Goal: Task Accomplishment & Management: Complete application form

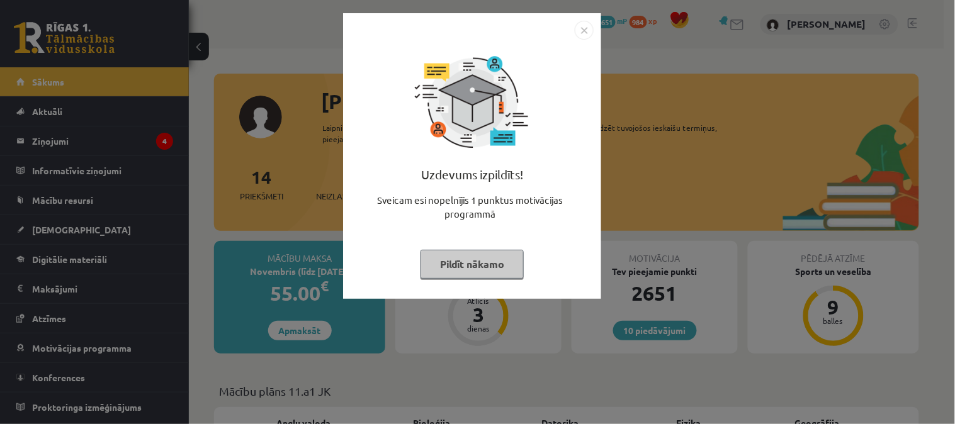
click at [455, 265] on button "Pildīt nākamo" at bounding box center [472, 264] width 103 height 29
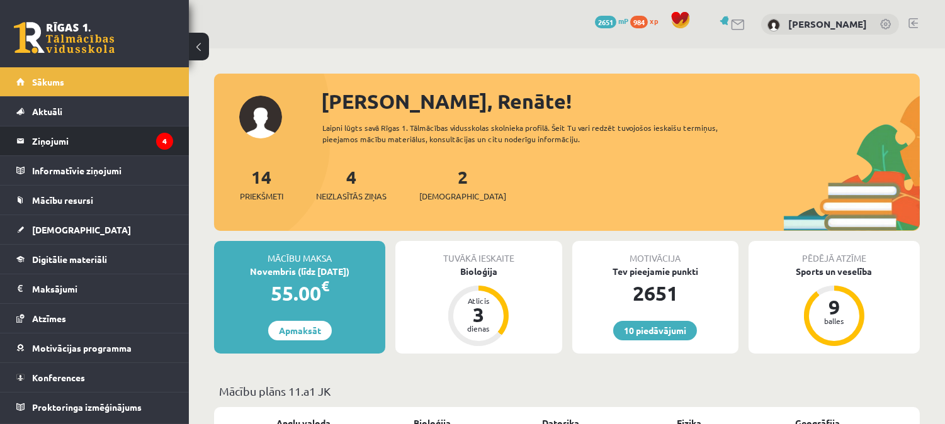
click at [179, 140] on li "Ziņojumi 4" at bounding box center [94, 141] width 189 height 30
click at [124, 142] on legend "Ziņojumi 4" at bounding box center [102, 141] width 141 height 29
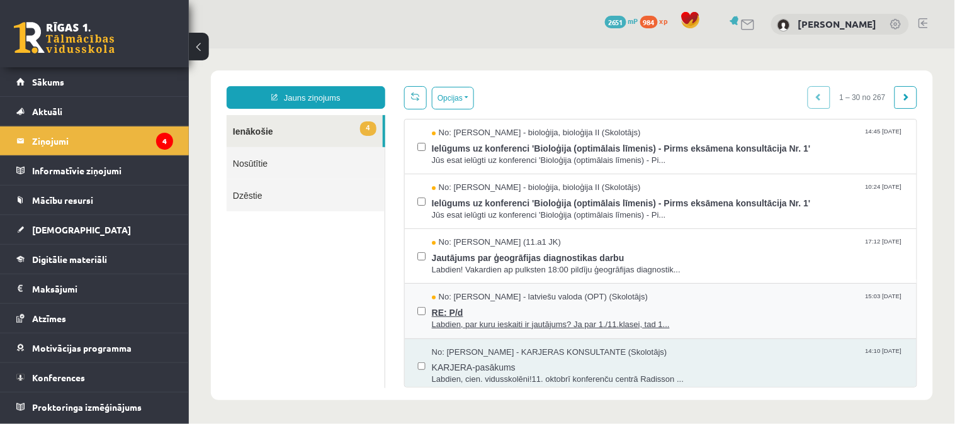
click at [549, 311] on span "RE: P/d" at bounding box center [667, 311] width 472 height 16
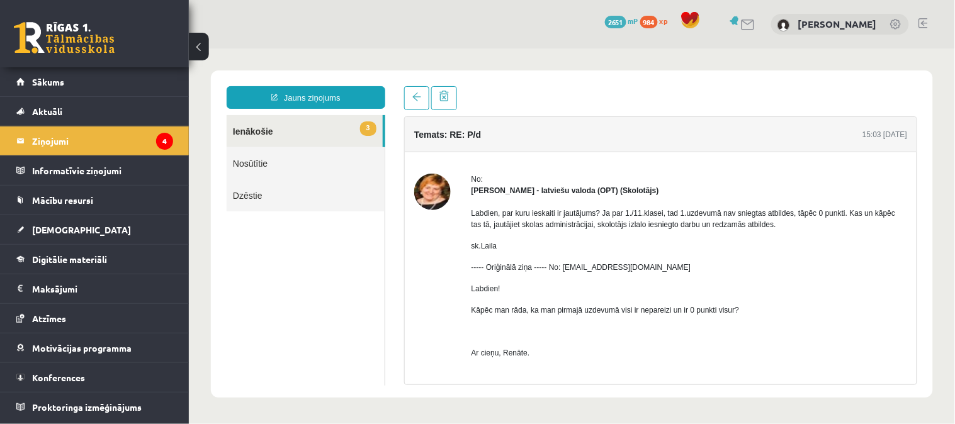
click at [241, 130] on link "3 Ienākošie" at bounding box center [304, 131] width 156 height 32
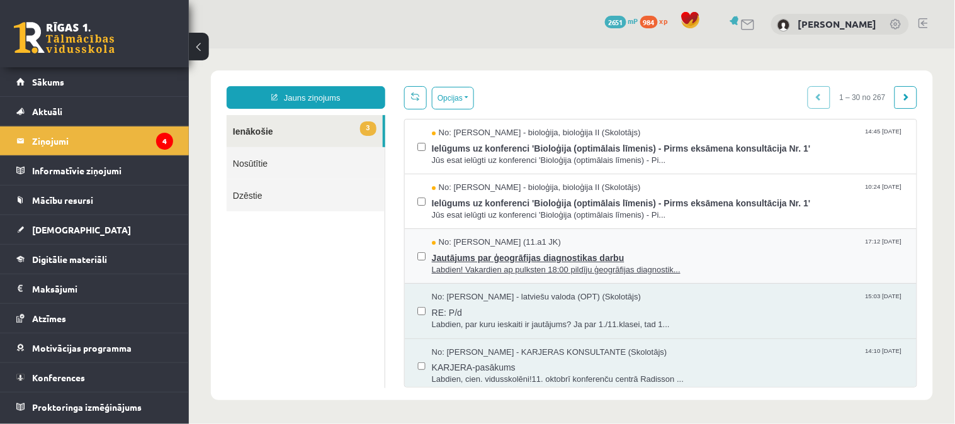
click at [488, 266] on span "Labdien! Vakardien ap pulksten 18:00 pildīju ģeogrāfijas diagnostik..." at bounding box center [667, 270] width 472 height 12
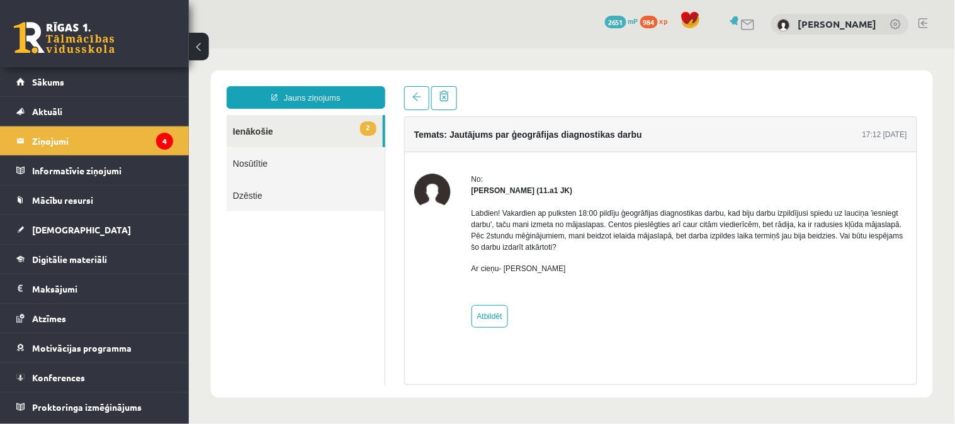
click at [347, 132] on link "2 Ienākošie" at bounding box center [304, 131] width 156 height 32
click at [285, 133] on link "2 Ienākošie" at bounding box center [304, 131] width 156 height 32
click at [406, 96] on link at bounding box center [416, 98] width 25 height 24
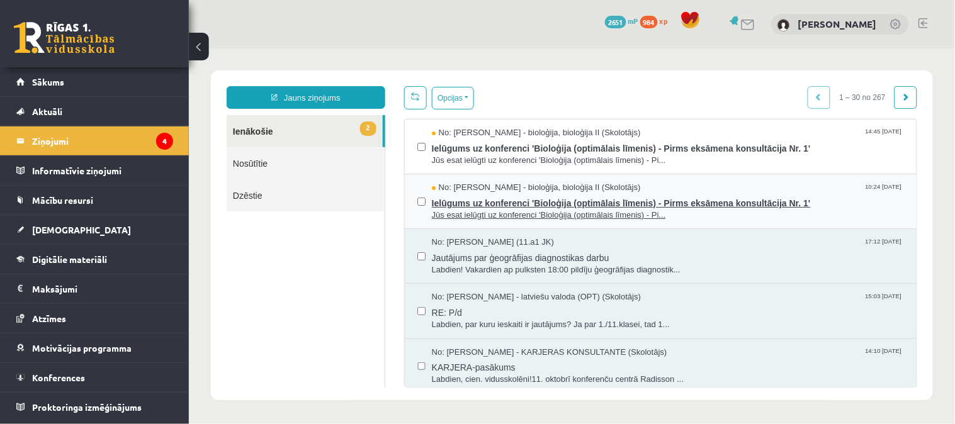
click at [525, 203] on span "Ielūgums uz konferenci 'Bioloģija (optimālais līmenis) - Pirms eksāmena konsult…" at bounding box center [667, 201] width 472 height 16
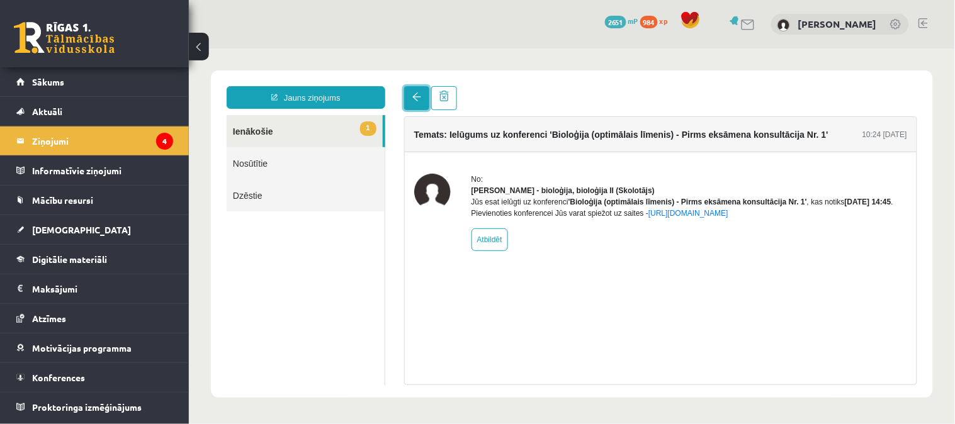
click at [412, 93] on span at bounding box center [416, 96] width 9 height 9
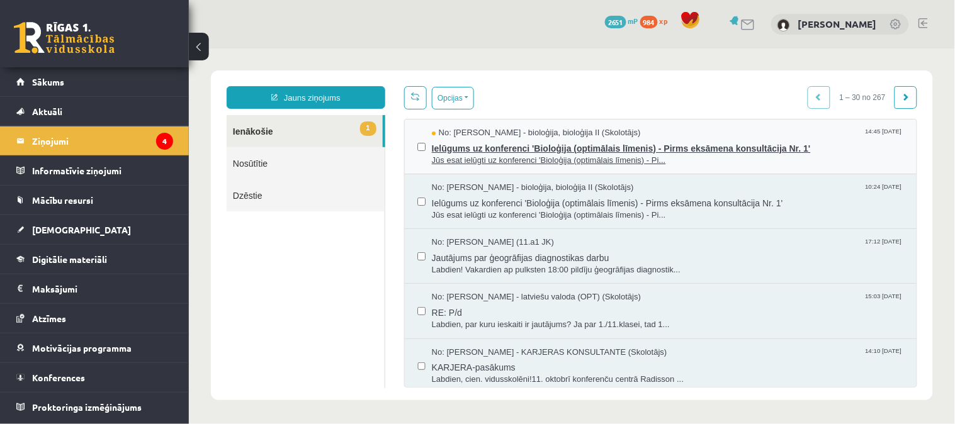
click at [523, 136] on span "No: Elza Saulīte - bioloģija, bioloģija II (Skolotājs)" at bounding box center [535, 133] width 209 height 12
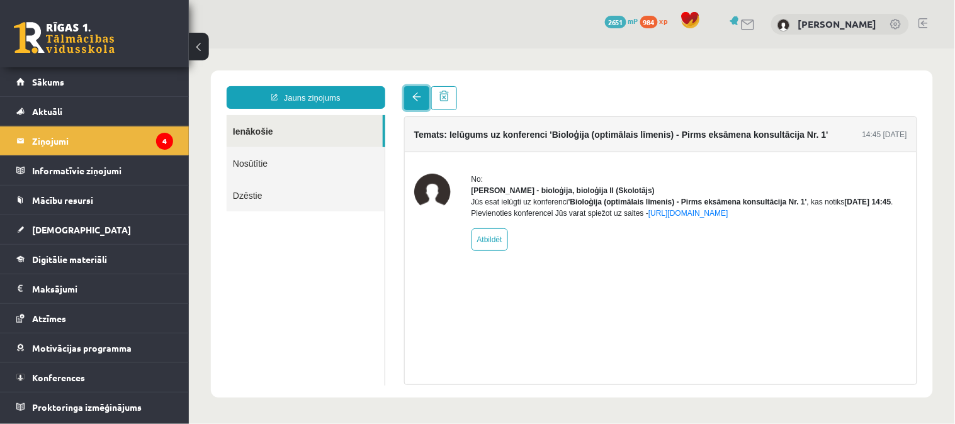
click at [417, 107] on link at bounding box center [416, 98] width 25 height 24
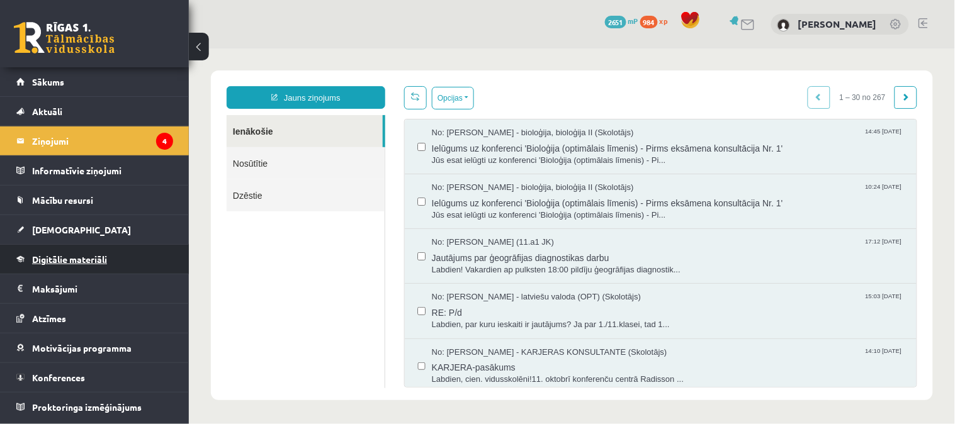
click at [91, 248] on link "Digitālie materiāli" at bounding box center [94, 259] width 157 height 29
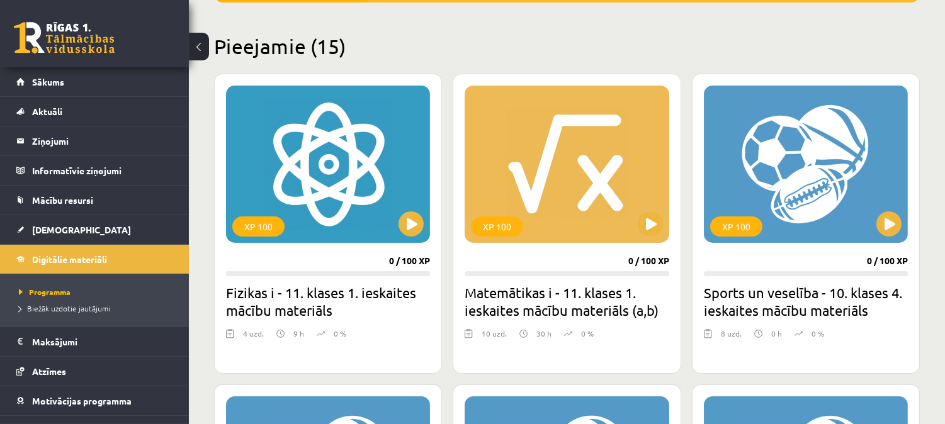
scroll to position [287, 0]
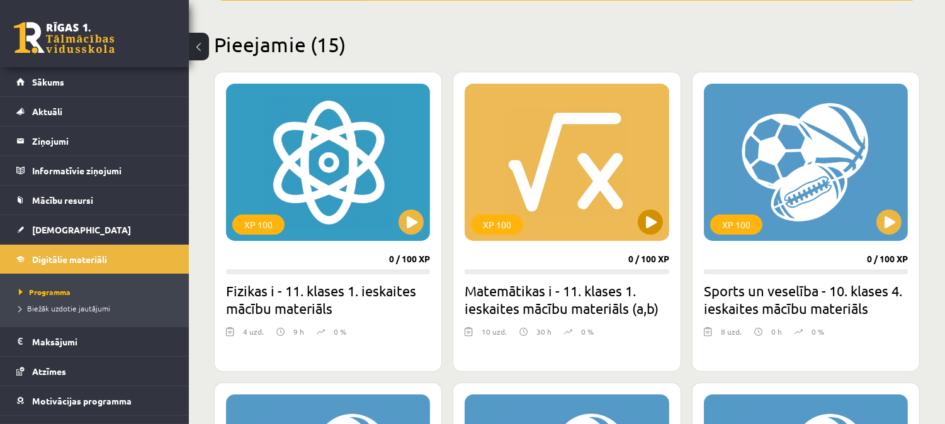
click at [601, 180] on div "XP 100" at bounding box center [567, 162] width 204 height 157
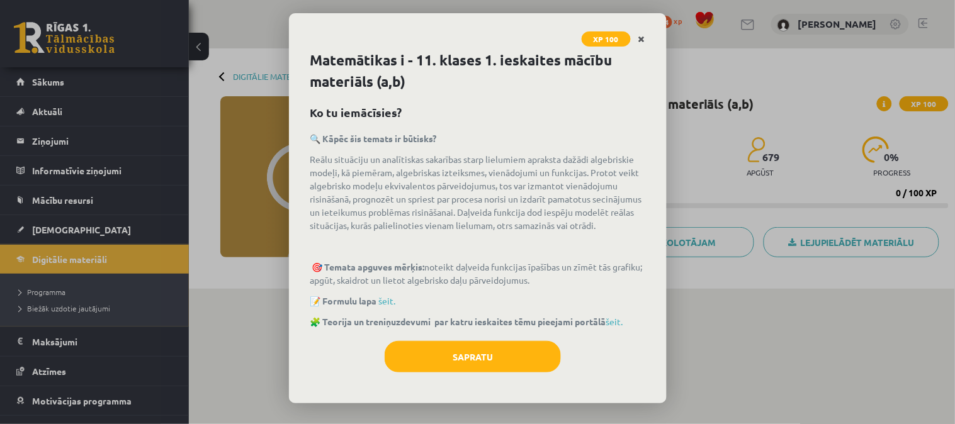
click at [645, 40] on icon "Close" at bounding box center [642, 39] width 7 height 9
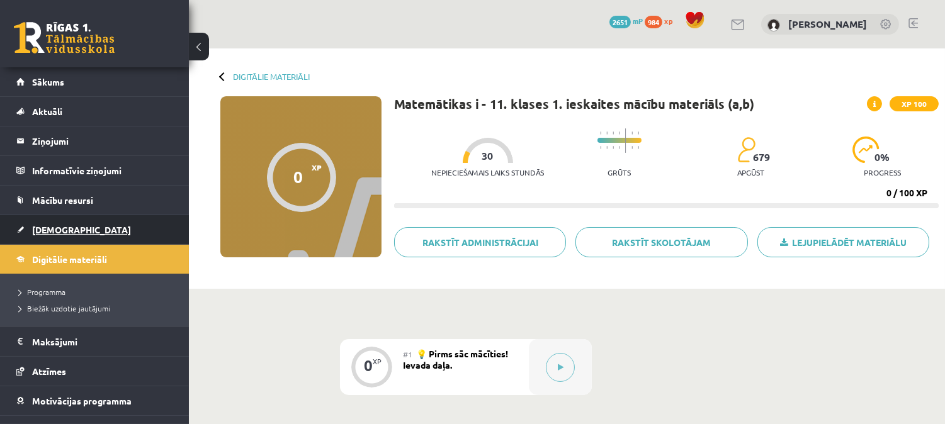
click at [60, 238] on link "[DEMOGRAPHIC_DATA]" at bounding box center [94, 229] width 157 height 29
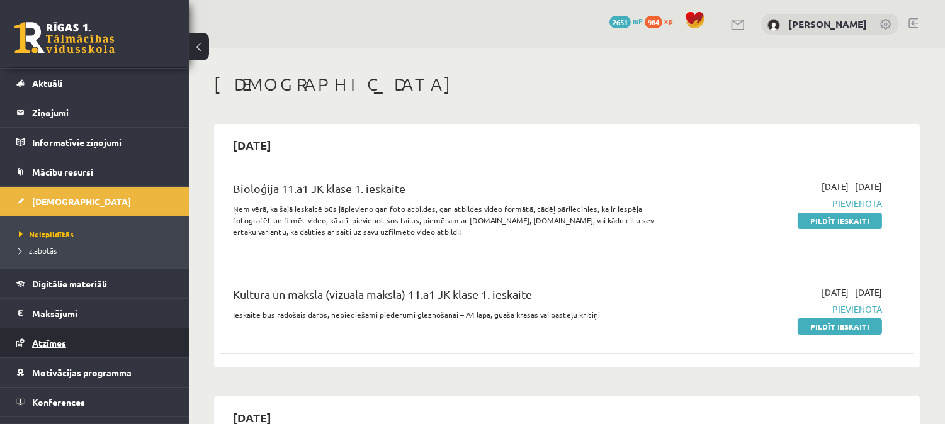
scroll to position [50, 0]
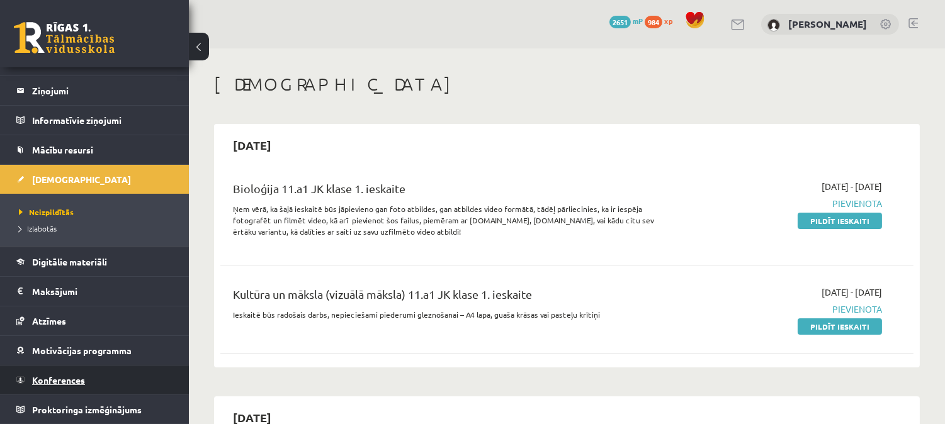
click at [86, 380] on link "Konferences" at bounding box center [94, 380] width 157 height 29
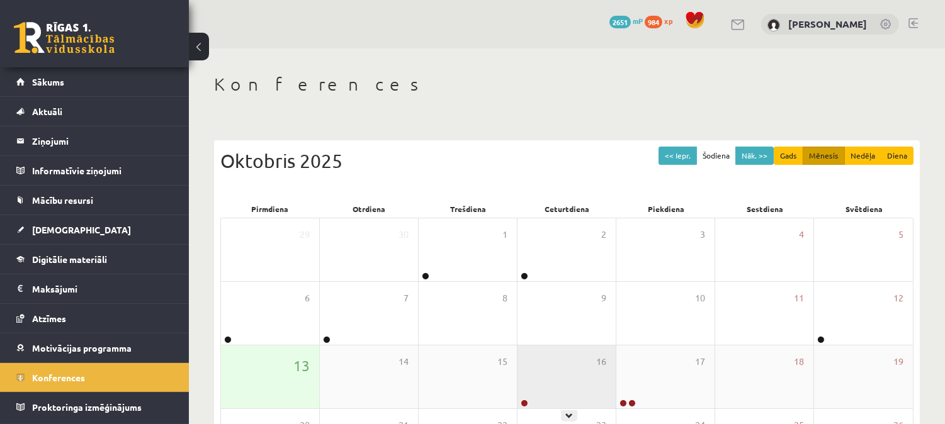
click at [554, 386] on div "16" at bounding box center [567, 377] width 98 height 63
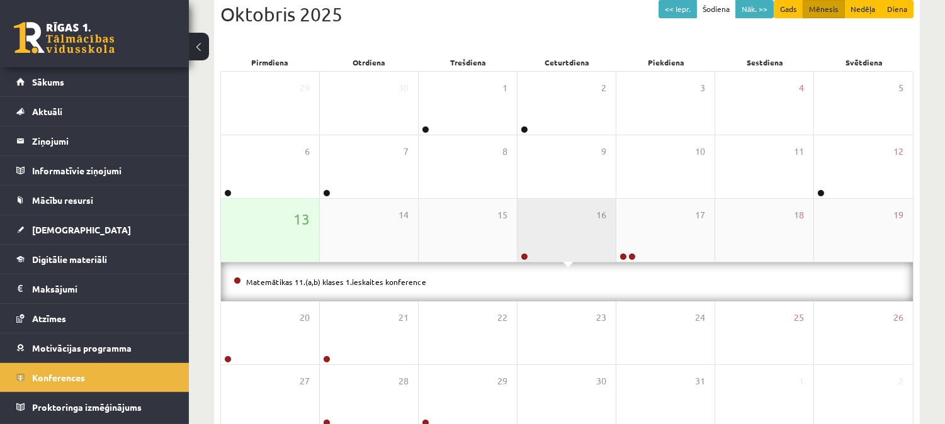
scroll to position [155, 0]
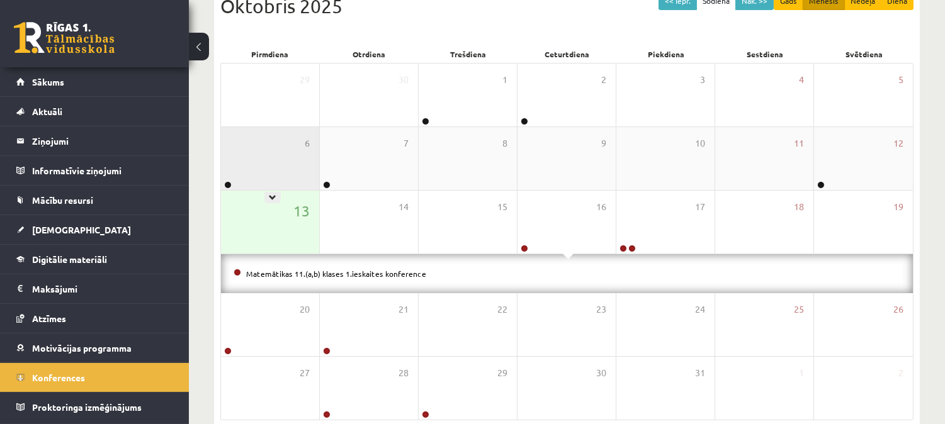
click at [282, 158] on div "6" at bounding box center [270, 158] width 98 height 63
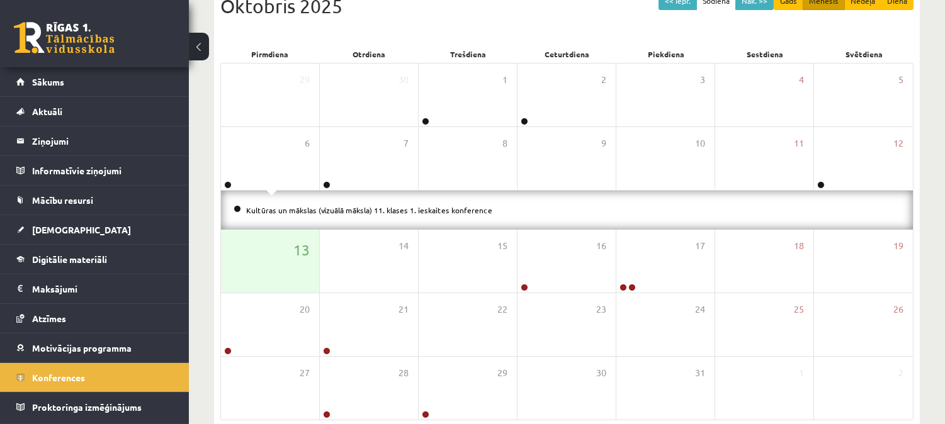
click at [275, 203] on li "Kultūras un mākslas (vizuālā māksla) 11. klases 1. ieskaites konference" at bounding box center [567, 210] width 667 height 14
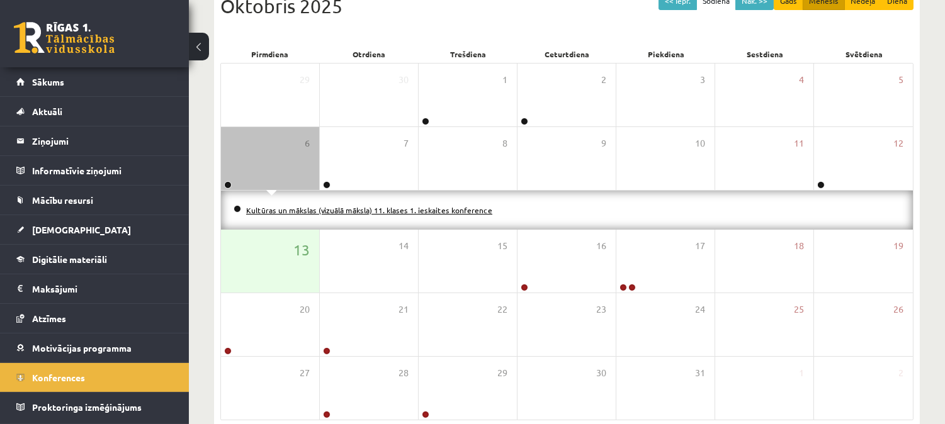
click at [275, 207] on link "Kultūras un mākslas (vizuālā māksla) 11. klases 1. ieskaites konference" at bounding box center [369, 210] width 246 height 10
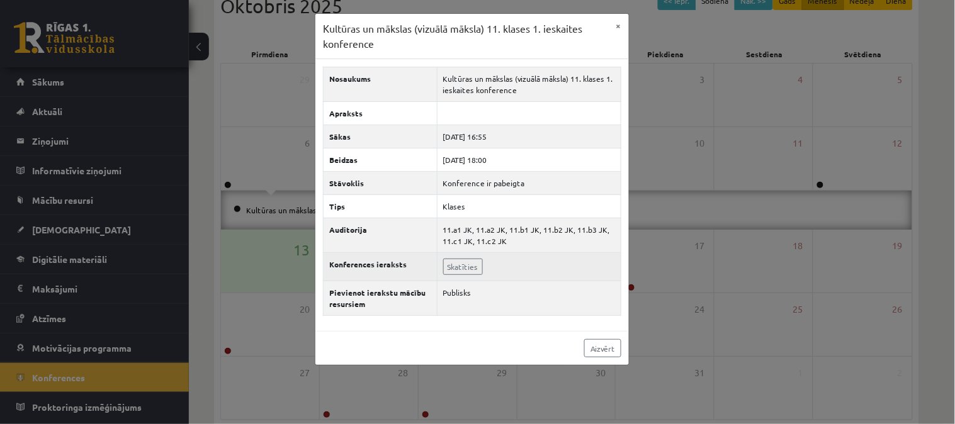
click at [461, 276] on td "Skatīties" at bounding box center [529, 267] width 184 height 28
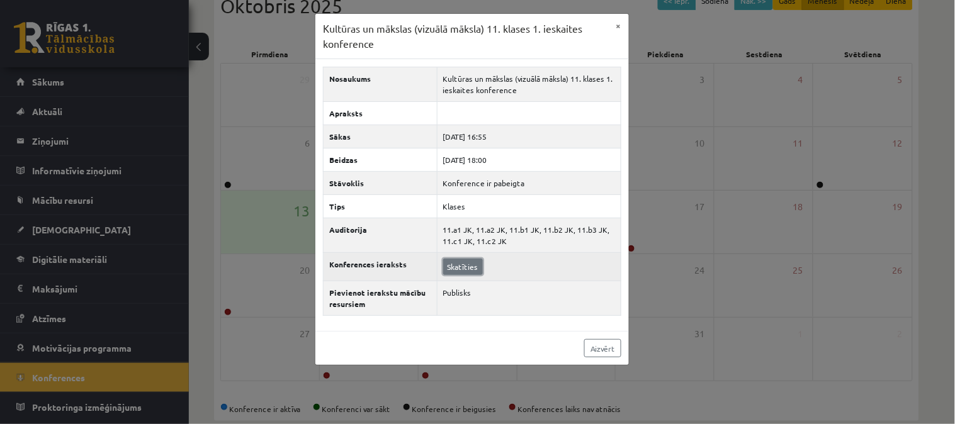
click at [461, 261] on link "Skatīties" at bounding box center [463, 267] width 40 height 16
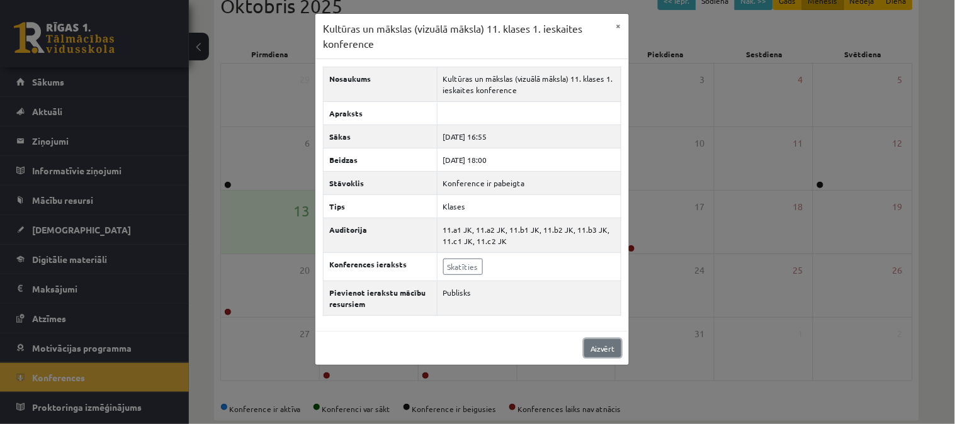
click at [605, 344] on link "Aizvērt" at bounding box center [602, 348] width 37 height 18
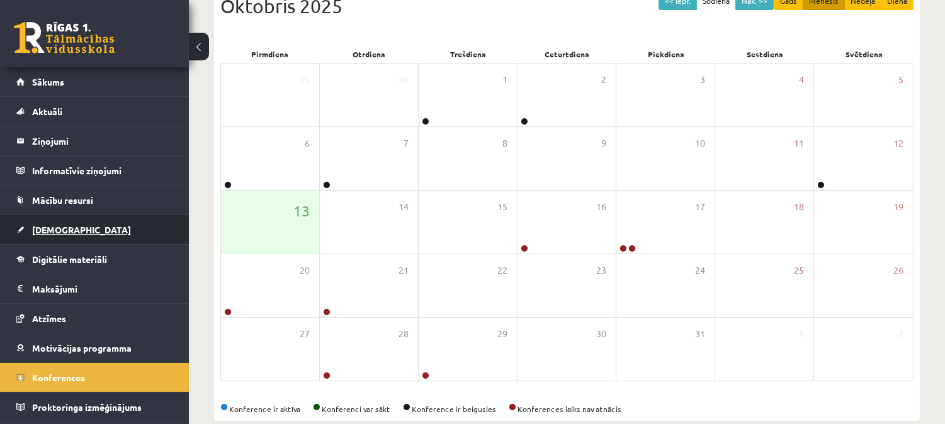
click at [162, 235] on link "[DEMOGRAPHIC_DATA]" at bounding box center [94, 229] width 157 height 29
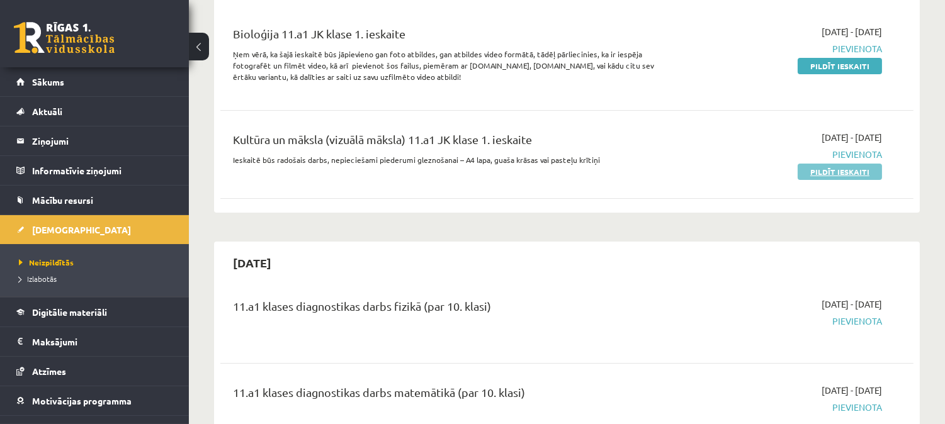
click at [829, 164] on link "Pildīt ieskaiti" at bounding box center [840, 172] width 84 height 16
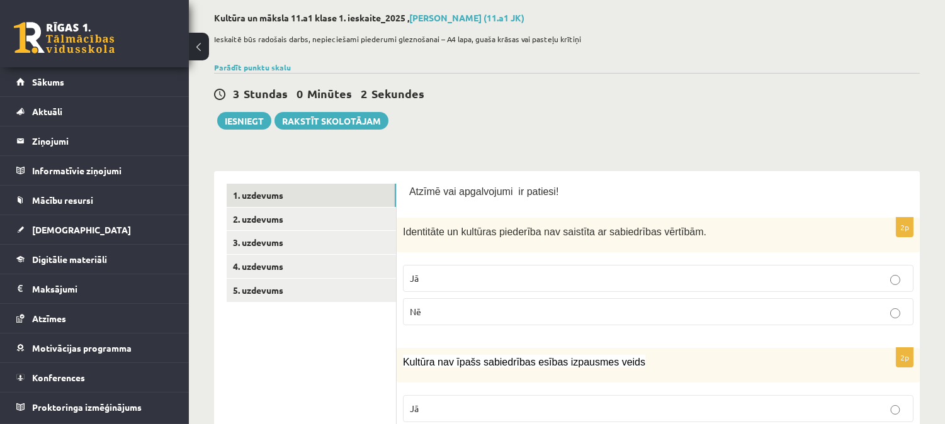
scroll to position [202, 0]
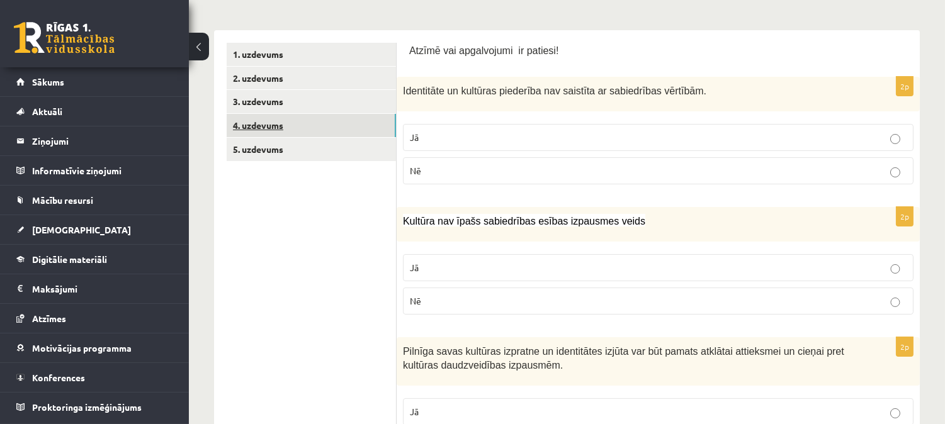
click at [331, 137] on link "4. uzdevums" at bounding box center [311, 125] width 169 height 23
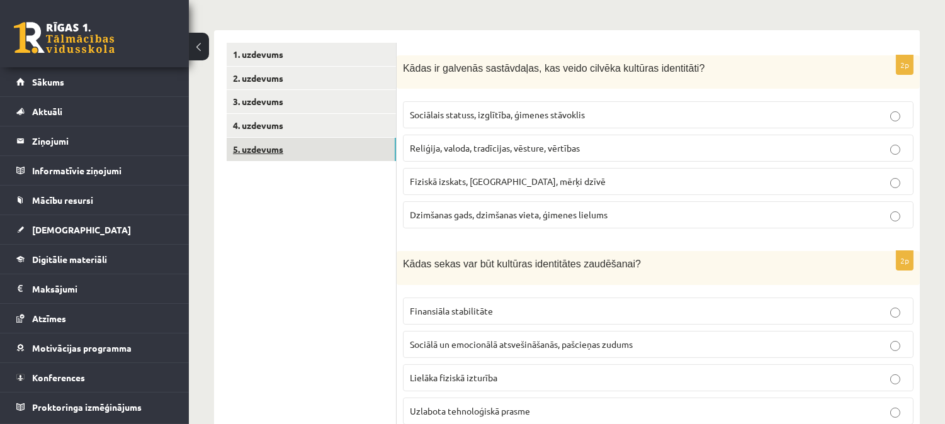
click at [326, 147] on link "5. uzdevums" at bounding box center [311, 149] width 169 height 23
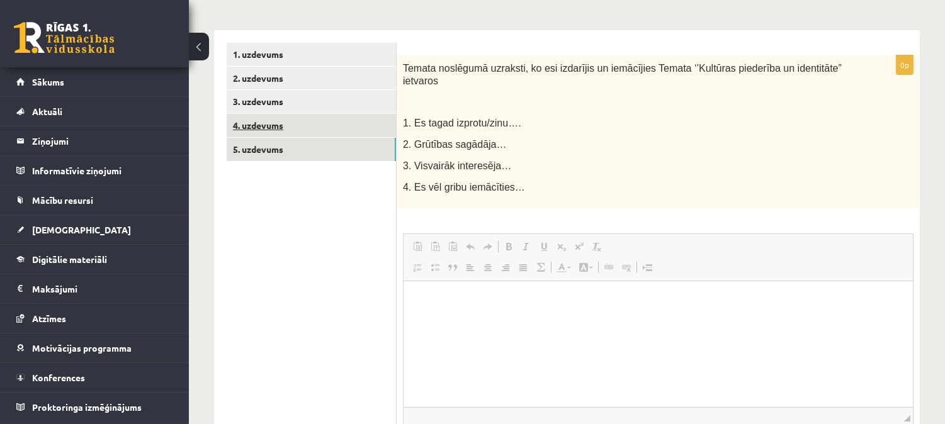
scroll to position [0, 0]
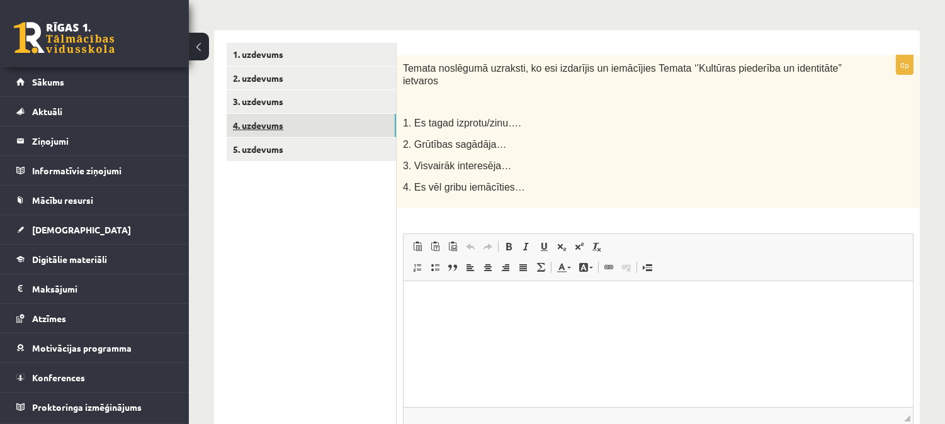
click at [317, 128] on link "4. uzdevums" at bounding box center [311, 125] width 169 height 23
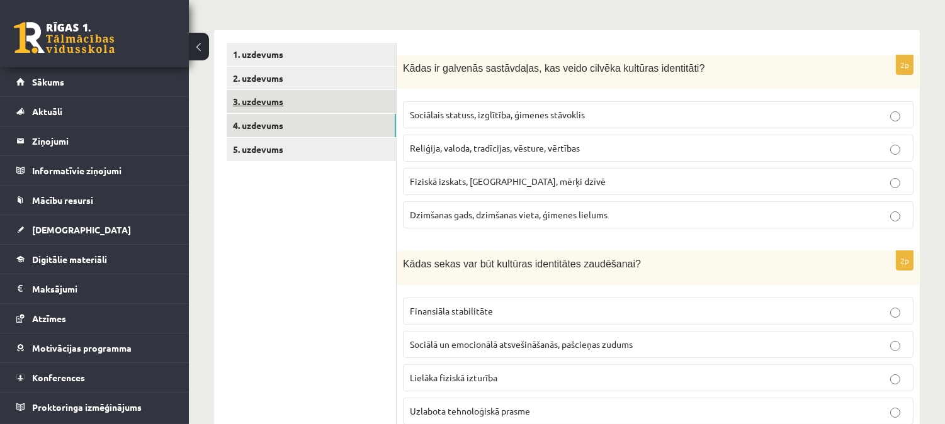
click at [302, 110] on link "3. uzdevums" at bounding box center [311, 101] width 169 height 23
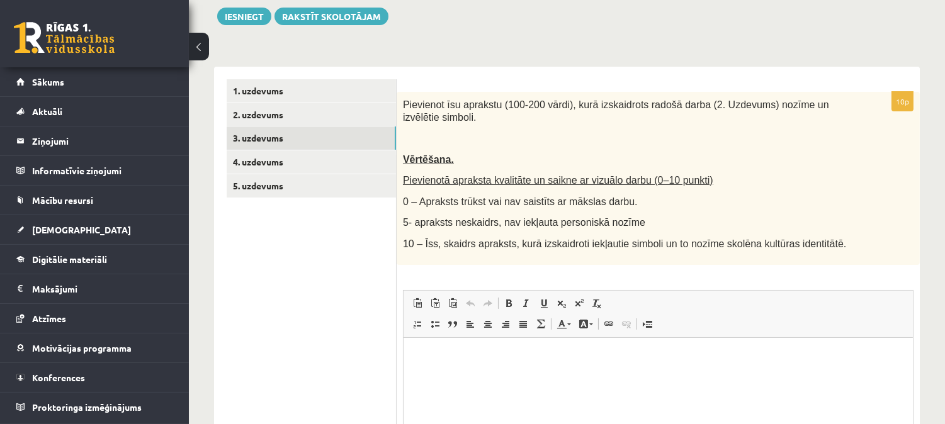
scroll to position [128, 0]
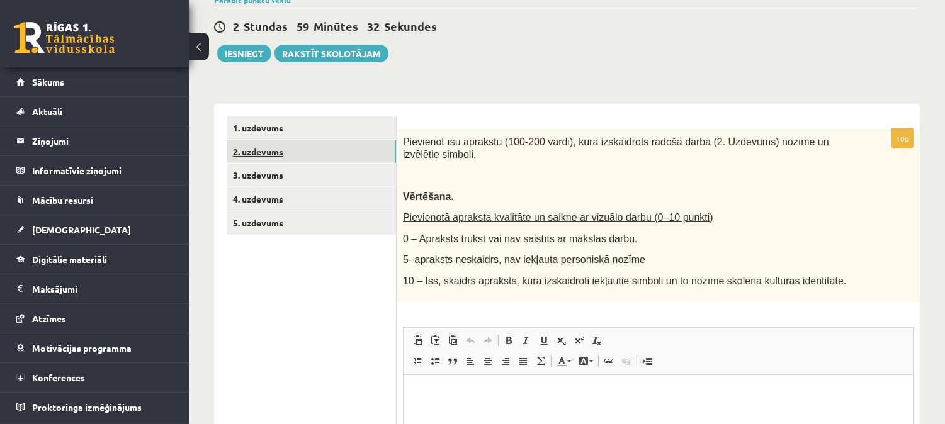
click at [261, 161] on link "2. uzdevums" at bounding box center [311, 151] width 169 height 23
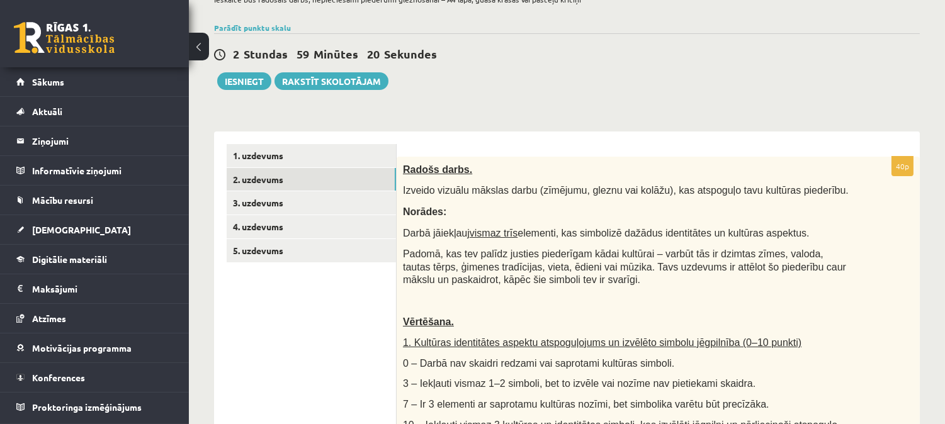
scroll to position [98, 0]
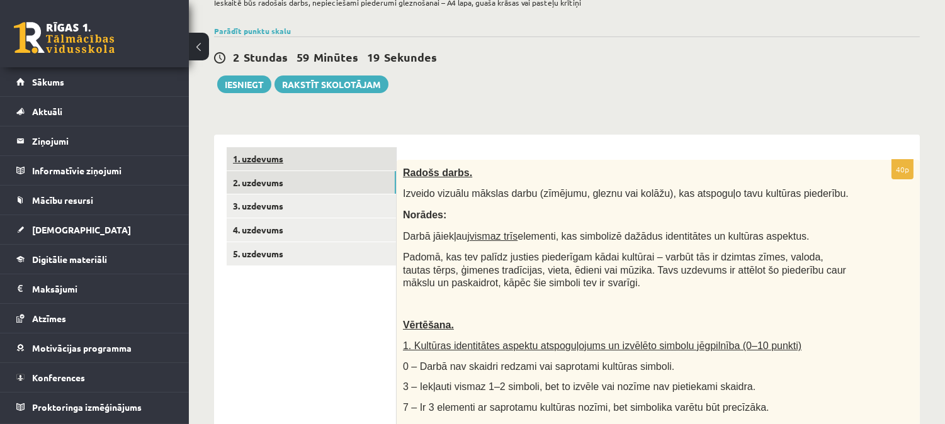
click at [334, 157] on link "1. uzdevums" at bounding box center [311, 158] width 169 height 23
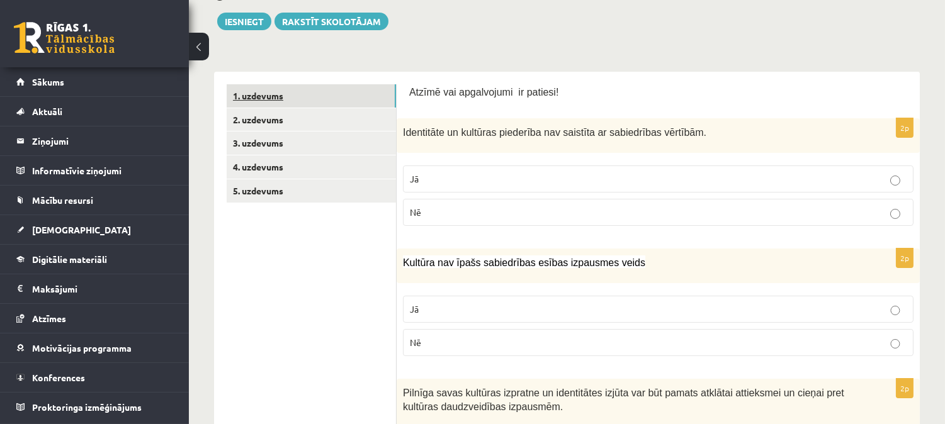
scroll to position [175, 0]
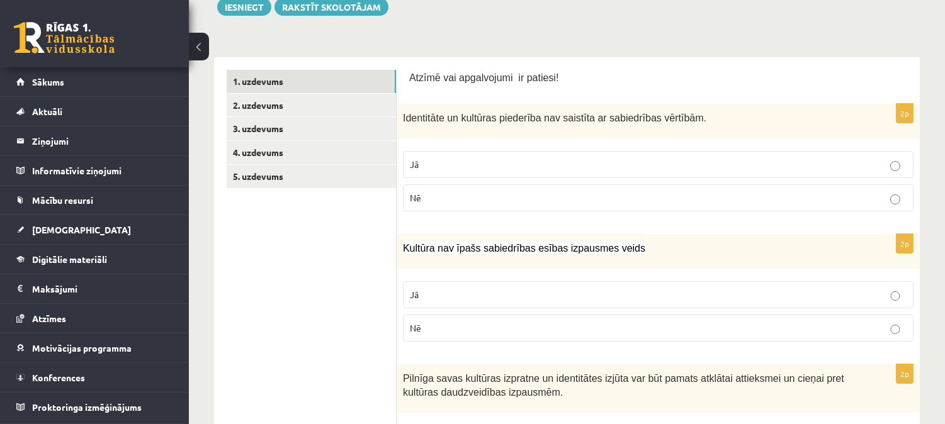
click at [652, 200] on p "Nē" at bounding box center [658, 197] width 497 height 13
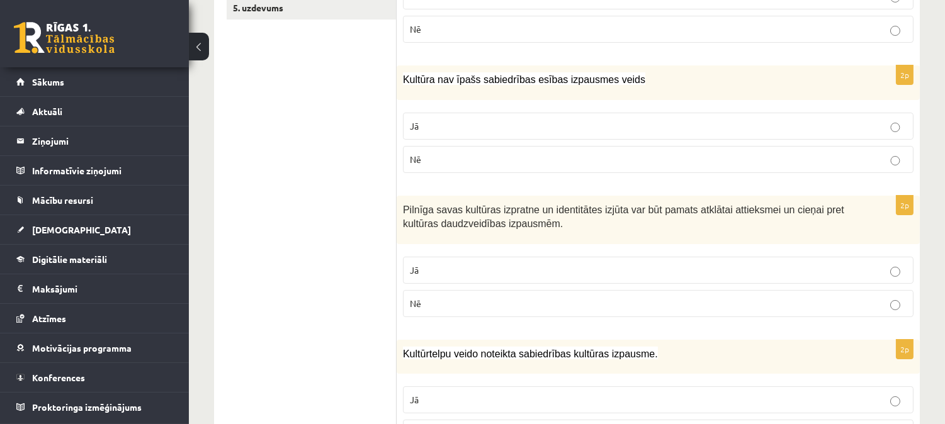
scroll to position [346, 0]
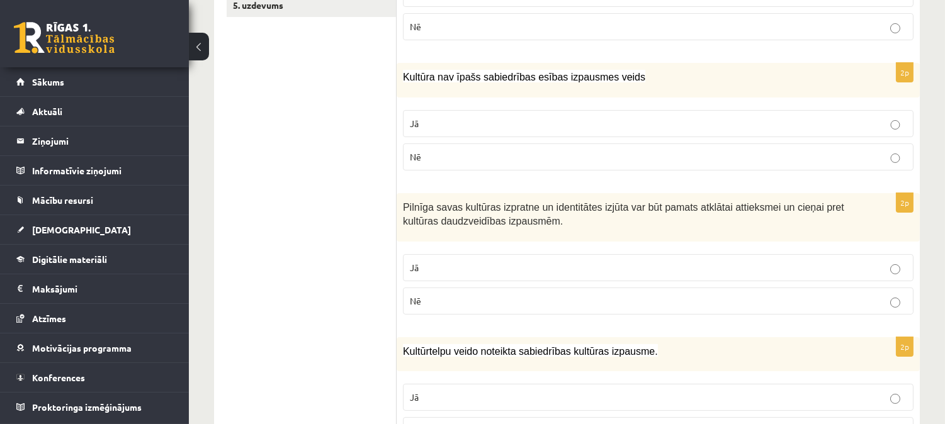
click at [612, 120] on p "Jā" at bounding box center [658, 123] width 497 height 13
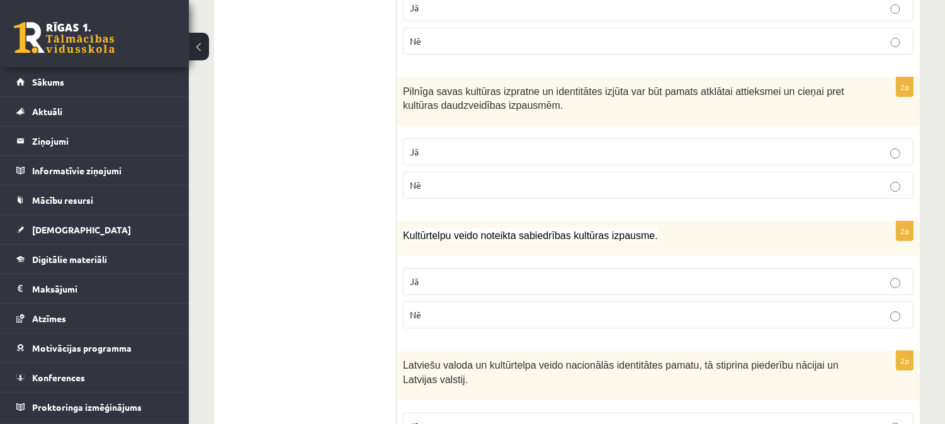
scroll to position [470, 0]
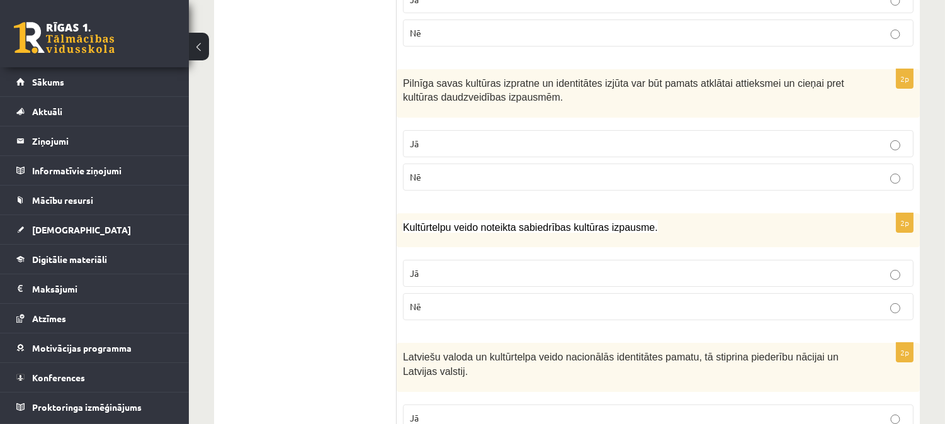
click at [685, 154] on label "Jā" at bounding box center [658, 143] width 511 height 27
click at [558, 300] on p "Nē" at bounding box center [658, 306] width 497 height 13
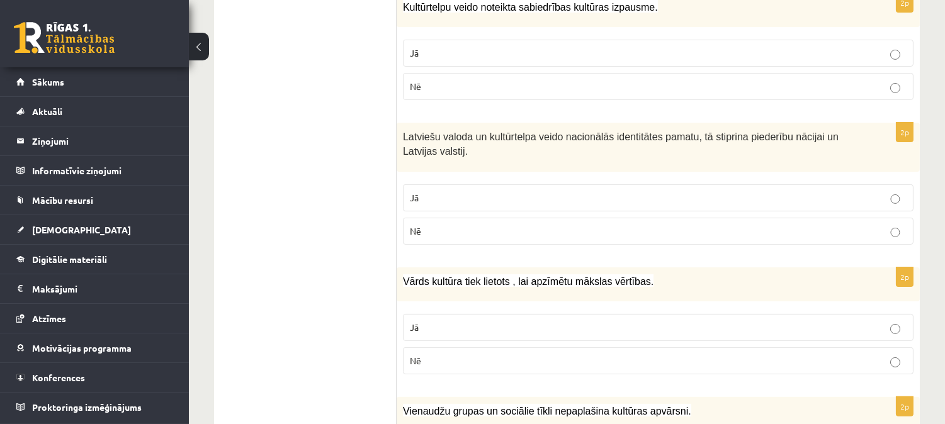
scroll to position [696, 0]
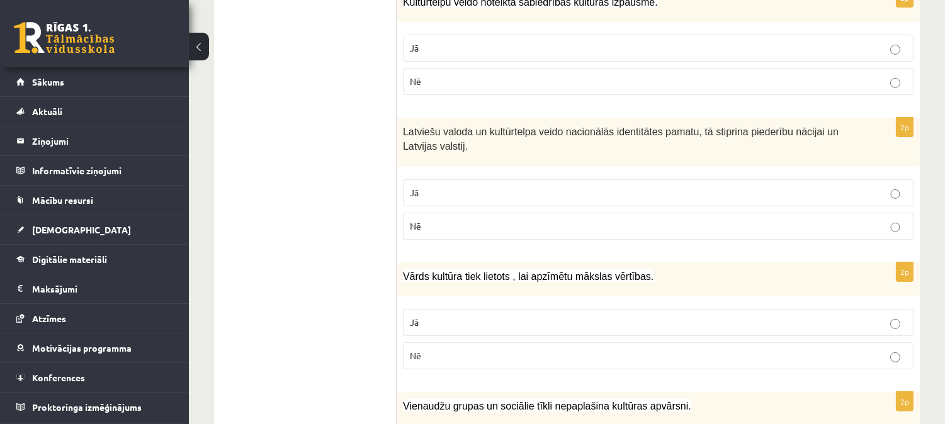
click at [489, 192] on p "Jā" at bounding box center [658, 192] width 497 height 13
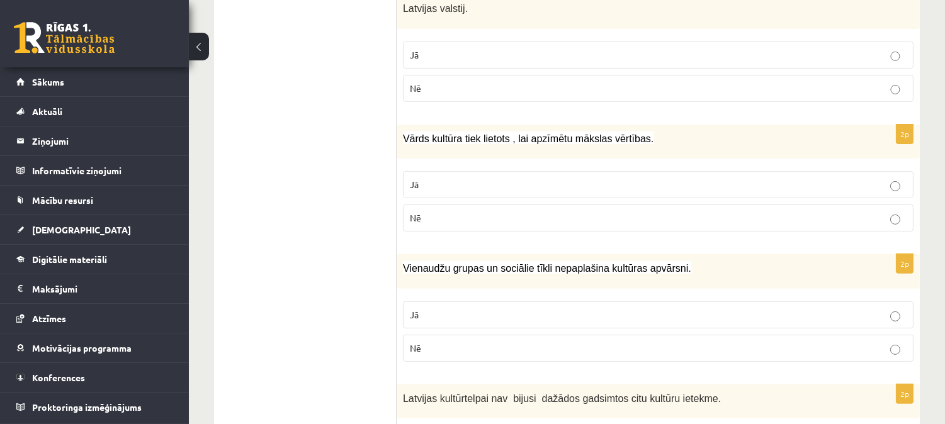
scroll to position [844, 0]
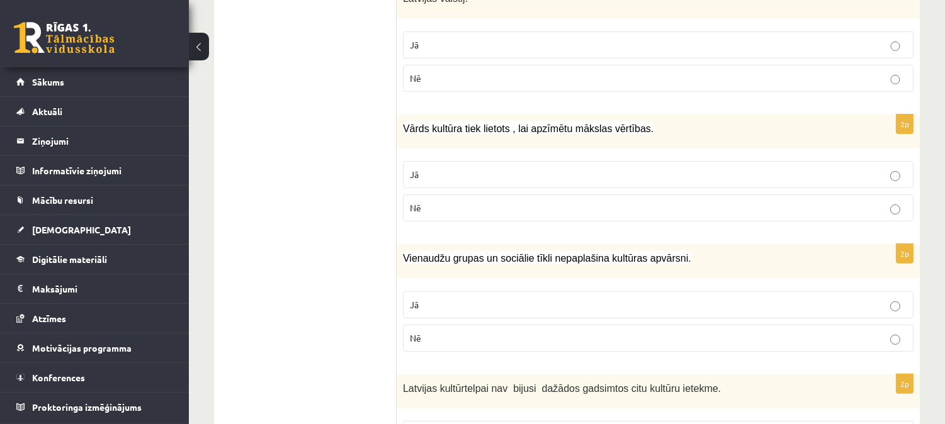
click at [425, 208] on p "Nē" at bounding box center [658, 208] width 497 height 13
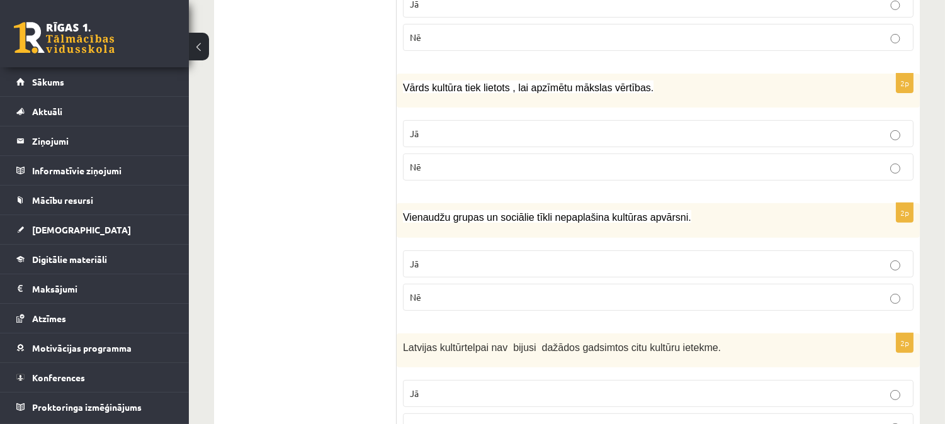
scroll to position [890, 0]
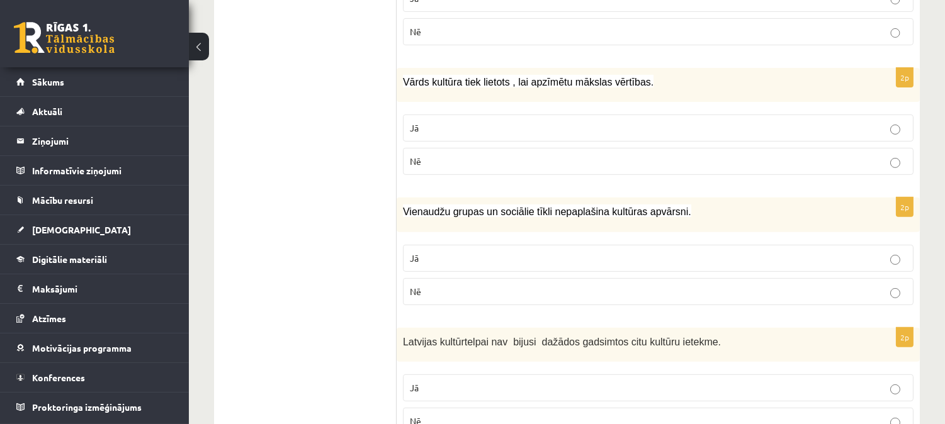
click at [455, 293] on p "Nē" at bounding box center [658, 291] width 497 height 13
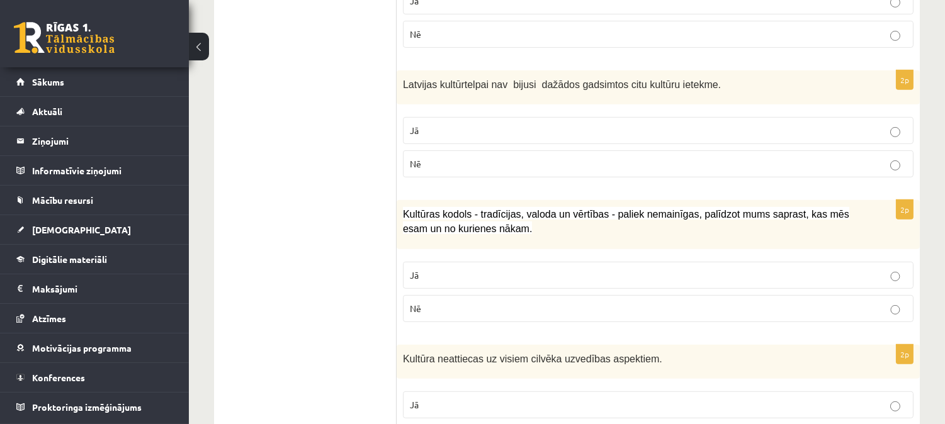
scroll to position [1147, 0]
click at [452, 310] on p "Nē" at bounding box center [658, 309] width 497 height 13
click at [475, 173] on label "Nē" at bounding box center [658, 164] width 511 height 27
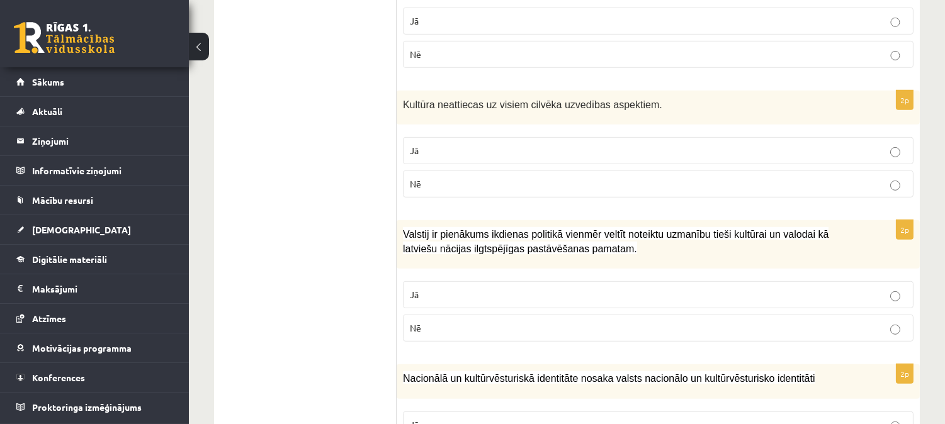
scroll to position [1403, 0]
click at [463, 137] on label "Jā" at bounding box center [658, 150] width 511 height 27
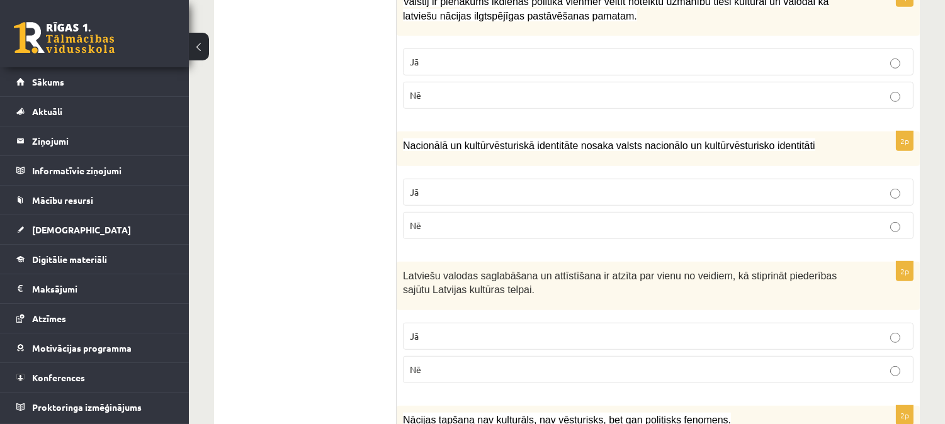
scroll to position [1637, 0]
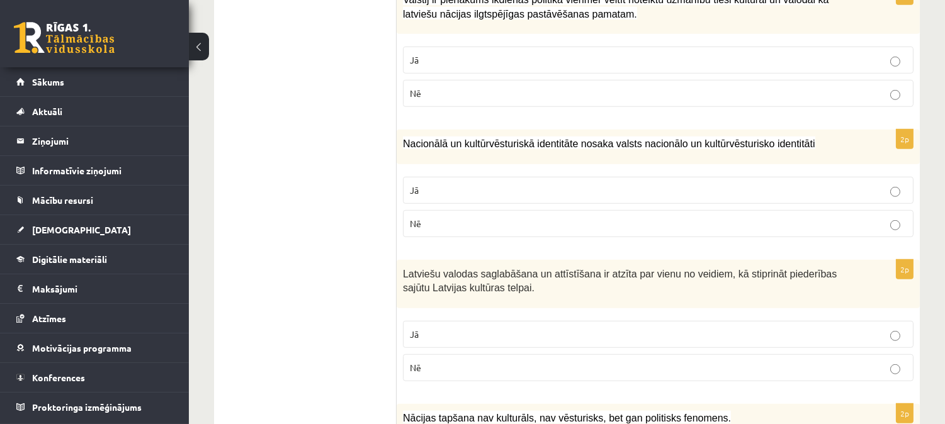
click at [470, 61] on p "Jā" at bounding box center [658, 60] width 497 height 13
click at [554, 184] on label "Jā" at bounding box center [658, 190] width 511 height 27
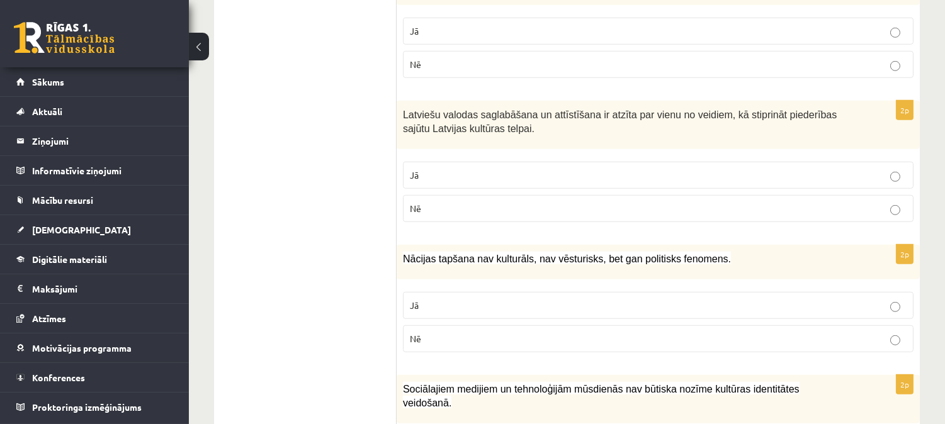
scroll to position [1800, 0]
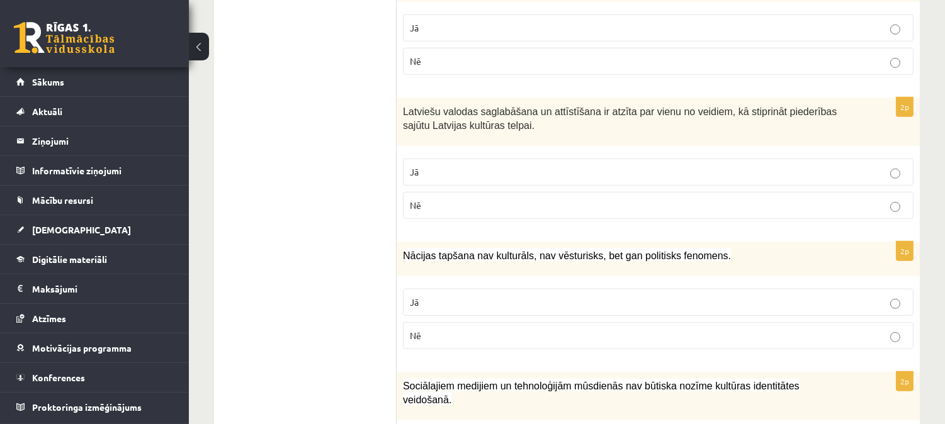
click at [555, 179] on label "Jā" at bounding box center [658, 172] width 511 height 27
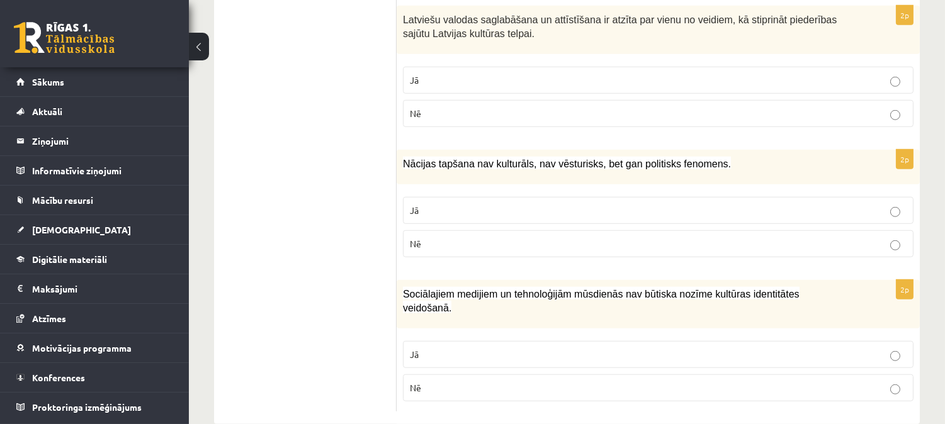
scroll to position [1904, 0]
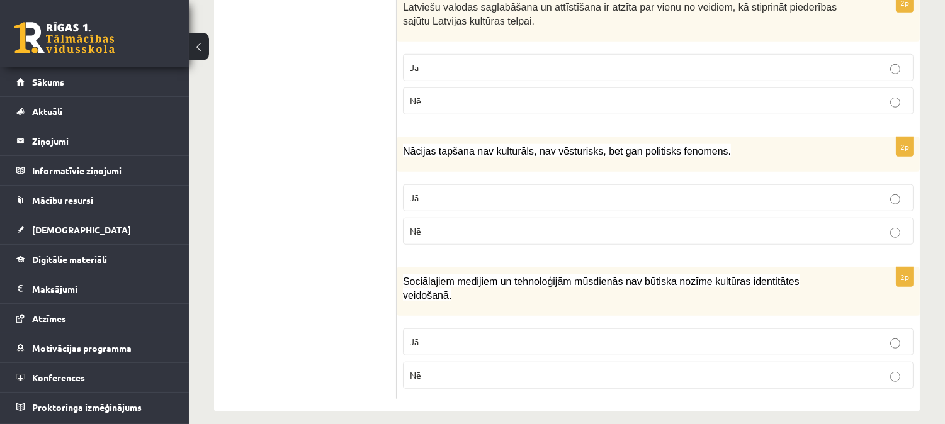
click at [493, 229] on p "Nē" at bounding box center [658, 231] width 497 height 13
click at [495, 195] on p "Jā" at bounding box center [658, 197] width 497 height 13
click at [494, 369] on p "Nē" at bounding box center [658, 375] width 497 height 13
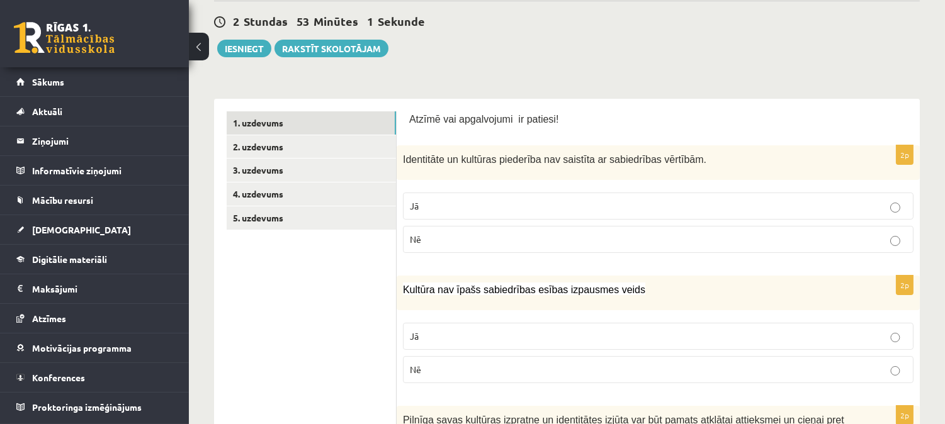
scroll to position [0, 0]
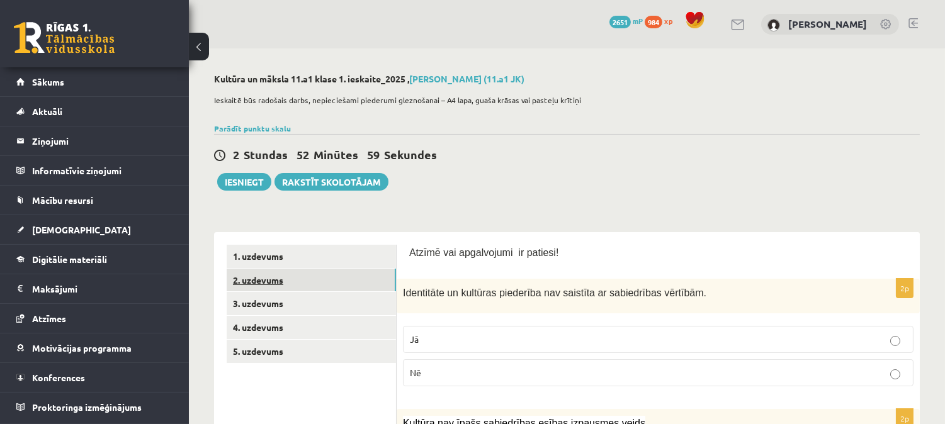
click at [307, 281] on link "2. uzdevums" at bounding box center [311, 280] width 169 height 23
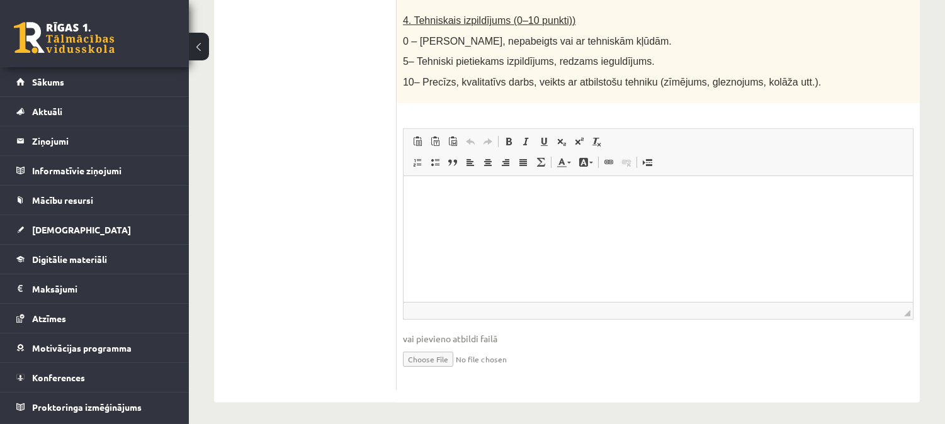
scroll to position [767, 0]
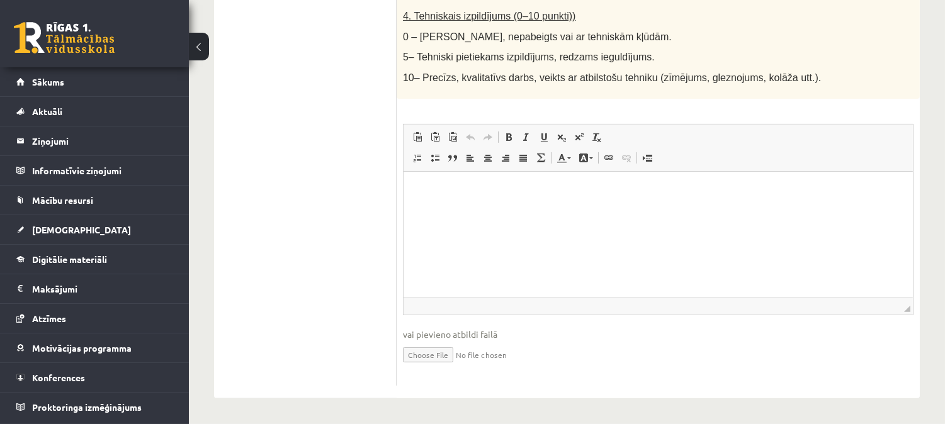
click at [435, 360] on input "file" at bounding box center [658, 354] width 511 height 26
type input "**********"
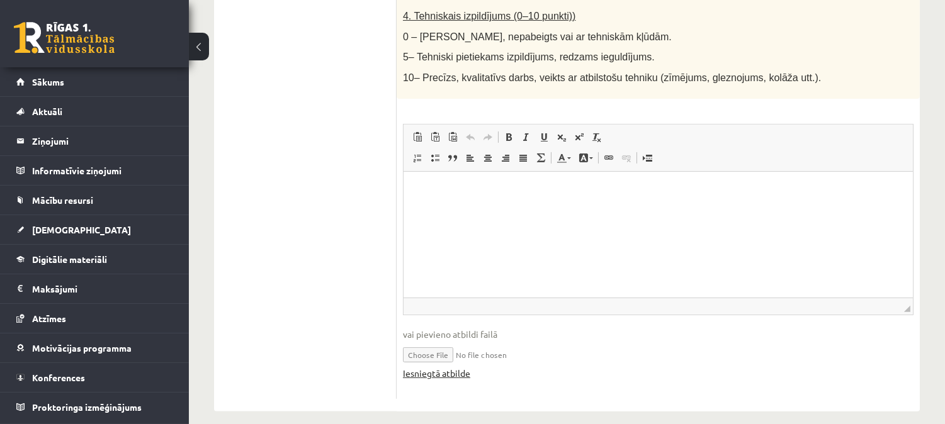
click at [456, 369] on link "Iesniegtā atbilde" at bounding box center [436, 373] width 67 height 13
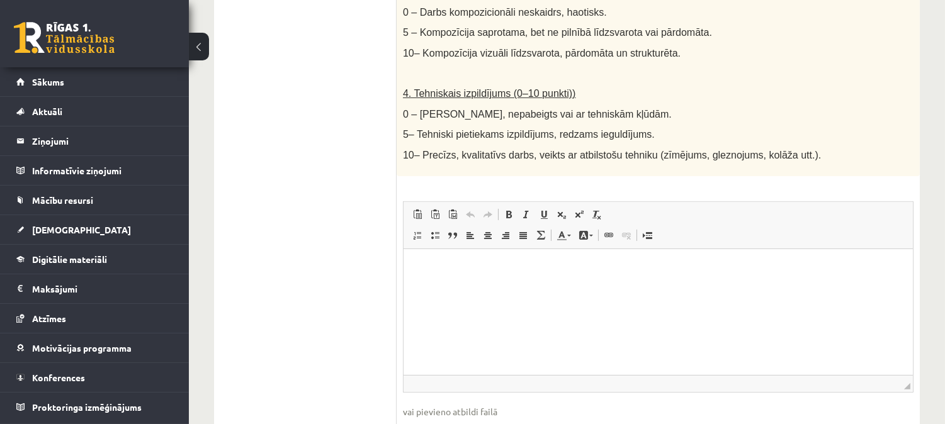
scroll to position [682, 0]
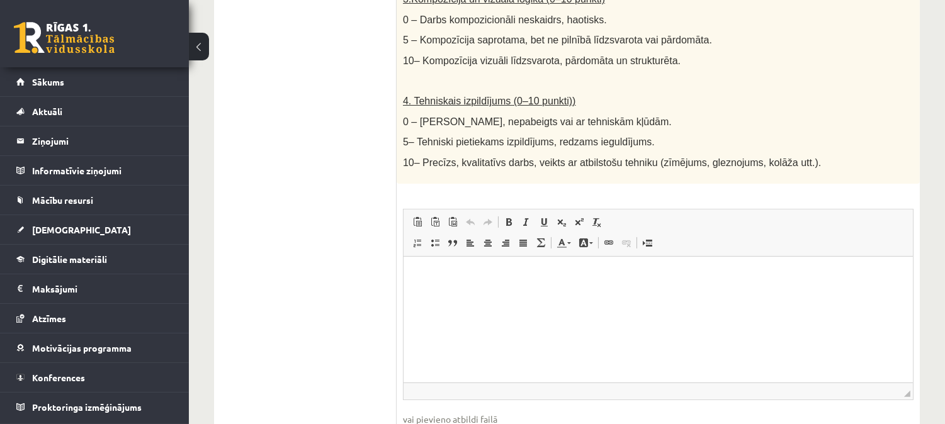
click at [574, 275] on p "Bagātinātā teksta redaktors, wiswyg-editor-user-answer-47433955411840" at bounding box center [658, 275] width 484 height 13
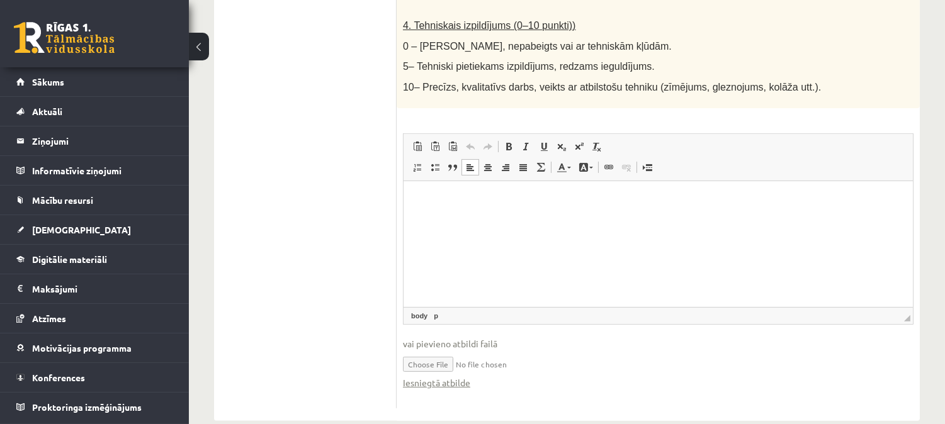
scroll to position [781, 0]
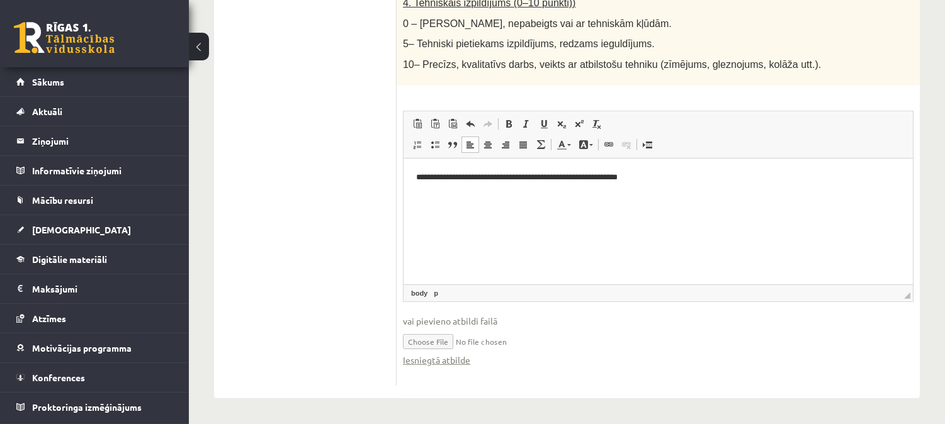
click at [617, 179] on p "**********" at bounding box center [658, 177] width 484 height 13
click at [598, 177] on p "**********" at bounding box center [658, 177] width 484 height 13
click at [620, 176] on p "**********" at bounding box center [658, 177] width 484 height 13
click at [679, 173] on p "**********" at bounding box center [658, 177] width 484 height 13
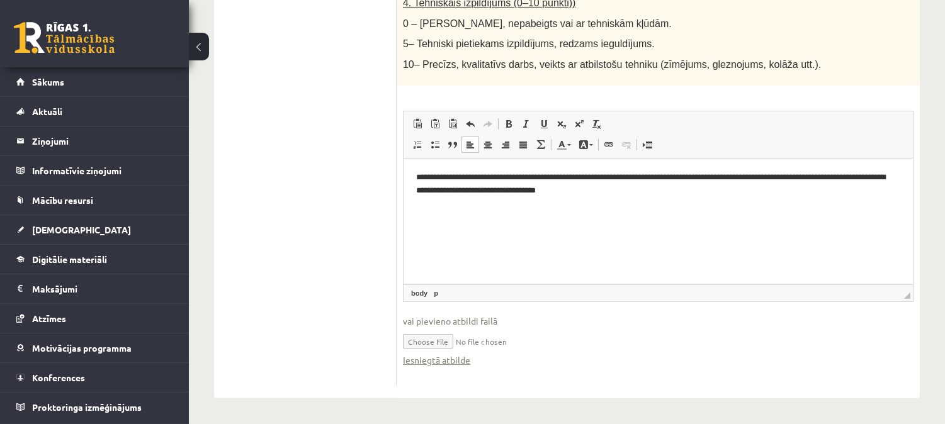
click at [608, 189] on p "**********" at bounding box center [658, 184] width 484 height 26
click at [695, 186] on p "**********" at bounding box center [658, 184] width 484 height 26
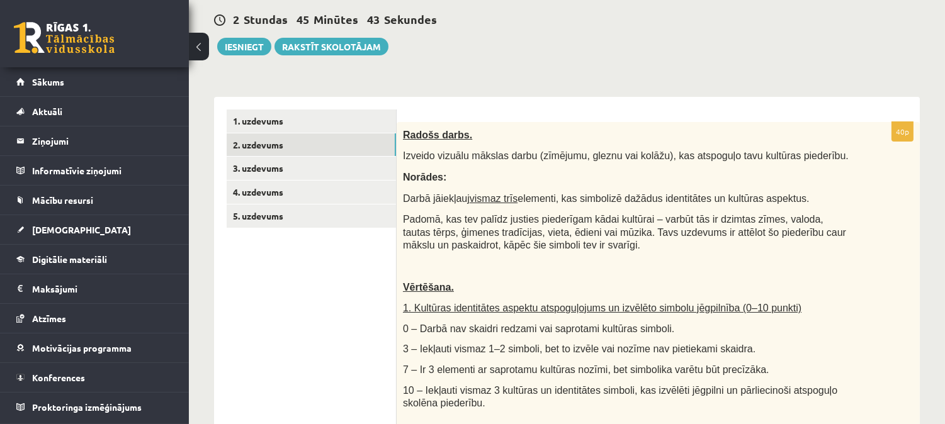
scroll to position [128, 0]
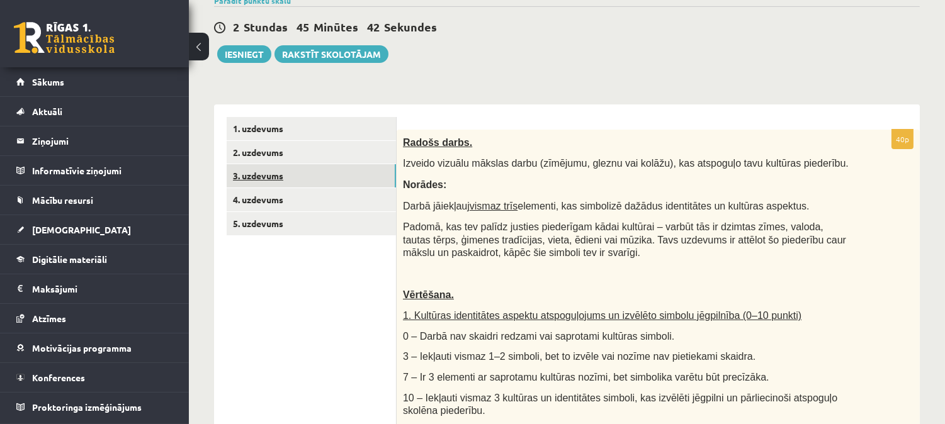
click at [353, 177] on link "3. uzdevums" at bounding box center [311, 175] width 169 height 23
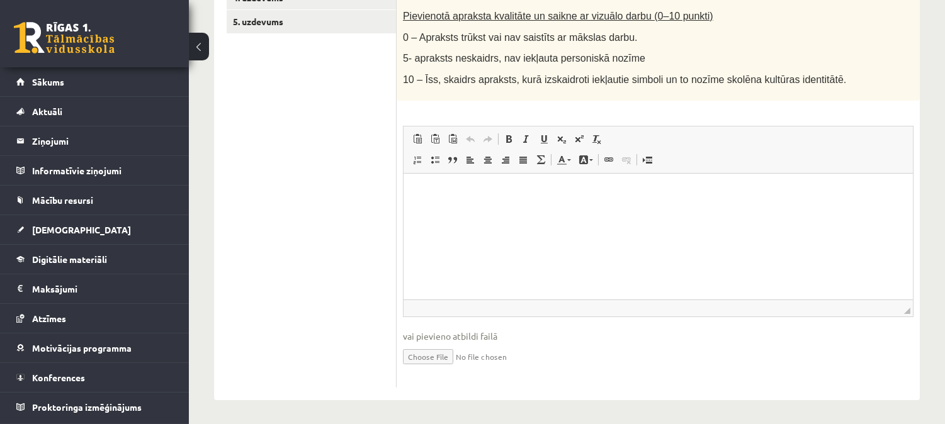
scroll to position [331, 0]
click at [581, 211] on html at bounding box center [657, 192] width 509 height 38
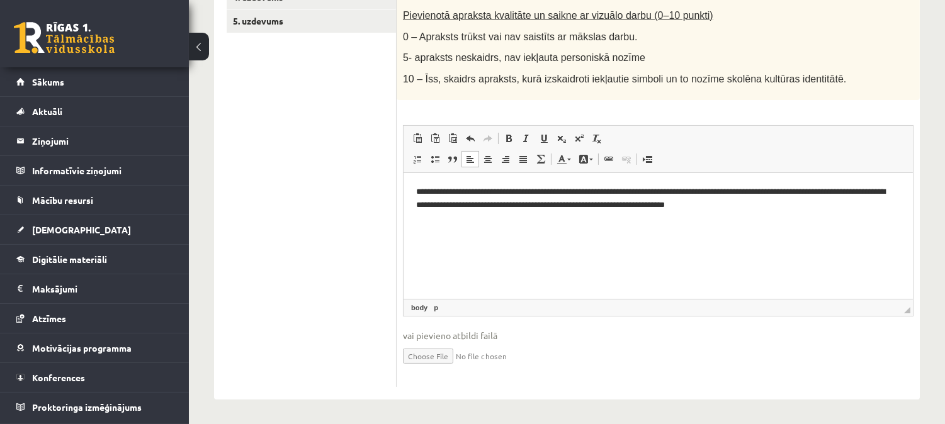
click at [758, 202] on p "**********" at bounding box center [658, 198] width 484 height 26
click at [823, 205] on p "**********" at bounding box center [658, 198] width 484 height 26
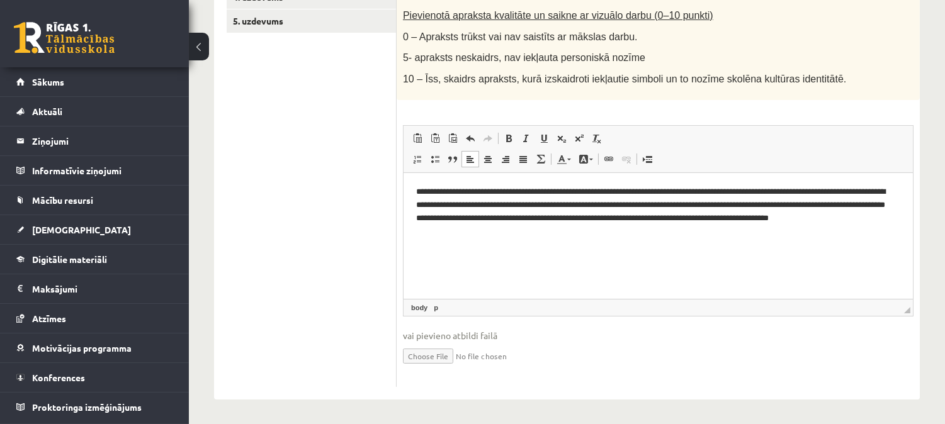
click at [454, 230] on p "**********" at bounding box center [658, 211] width 484 height 52
click at [526, 234] on p "**********" at bounding box center [658, 211] width 484 height 52
click at [696, 212] on p "**********" at bounding box center [658, 211] width 484 height 52
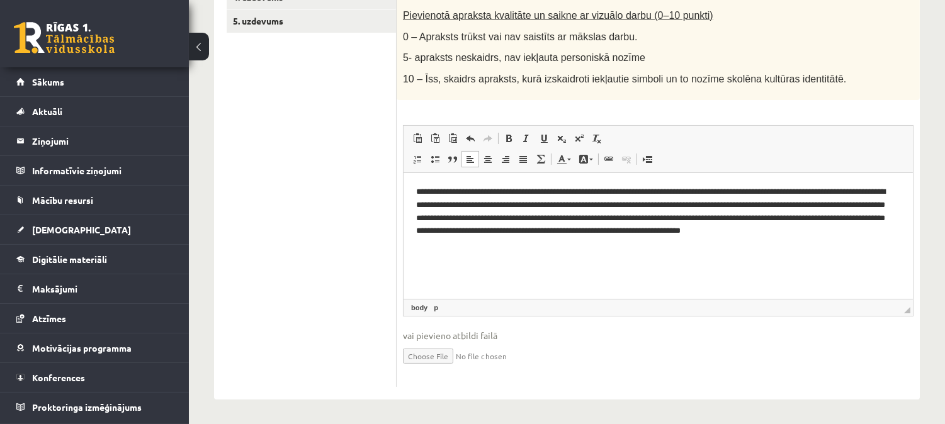
click at [488, 246] on p "**********" at bounding box center [658, 217] width 484 height 65
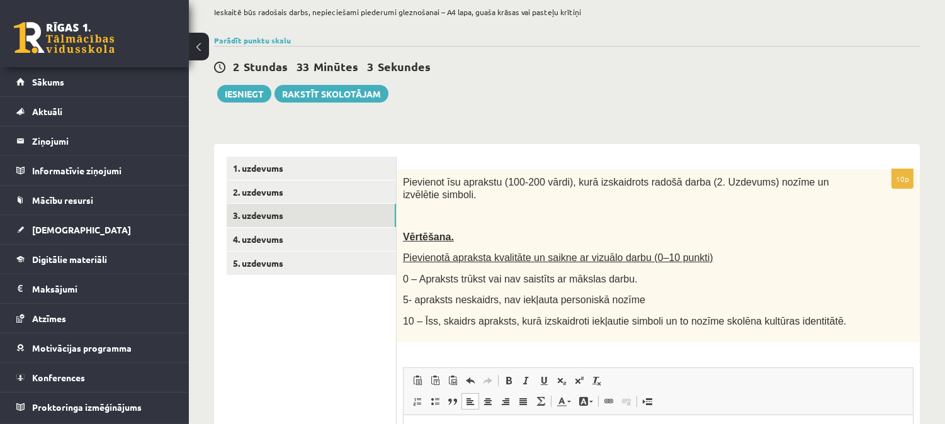
scroll to position [59, 0]
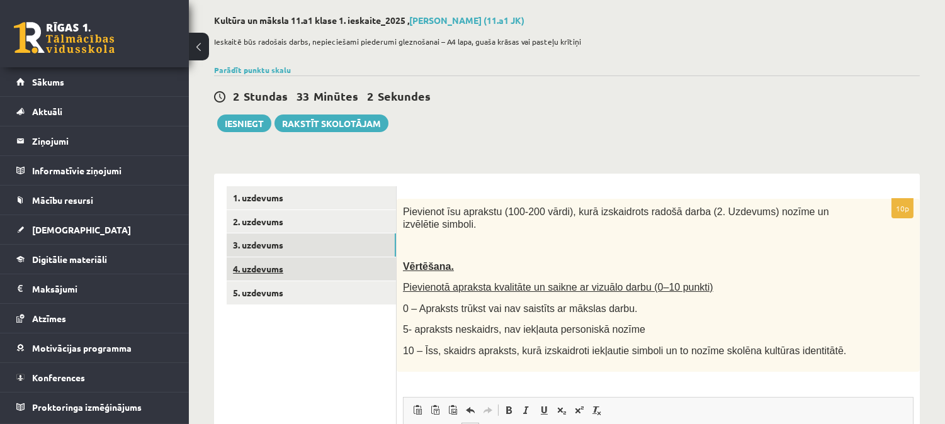
click at [351, 275] on link "4. uzdevums" at bounding box center [311, 269] width 169 height 23
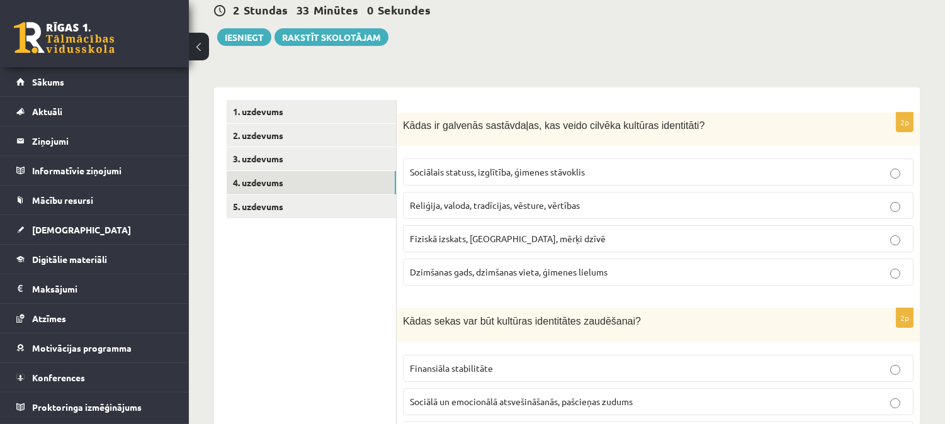
scroll to position [160, 0]
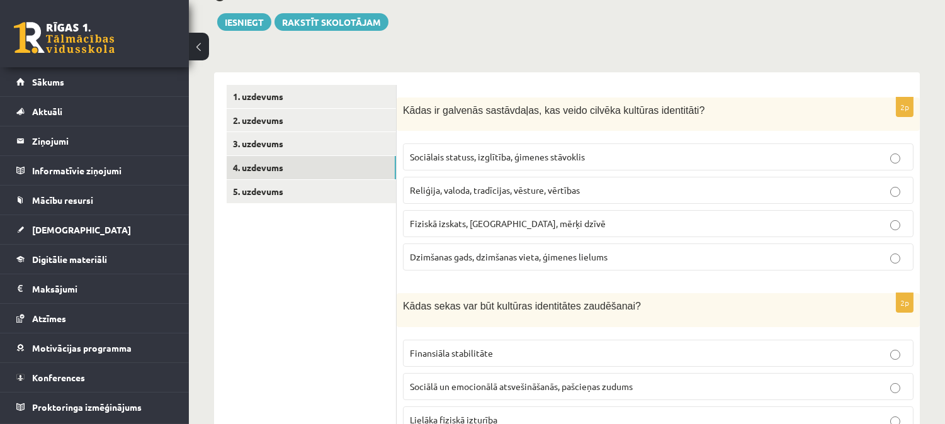
click at [602, 191] on p "Reliģija, valoda, tradīcijas, vēsture, vērtības" at bounding box center [658, 190] width 497 height 13
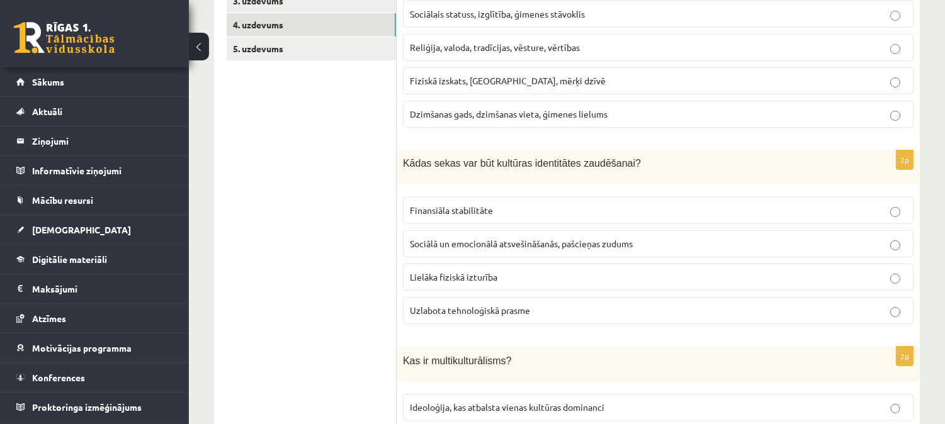
scroll to position [307, 0]
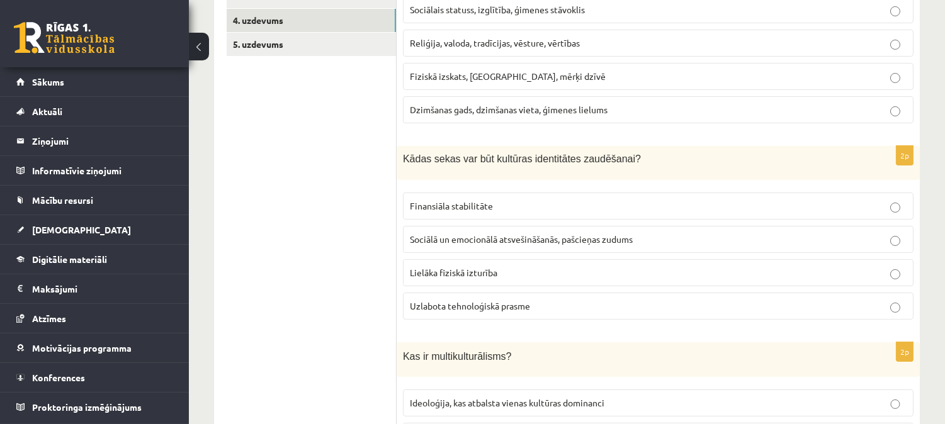
click at [487, 234] on p "Sociālā un emocionālā atsvešināšanās, pašcieņas zudums" at bounding box center [658, 239] width 497 height 13
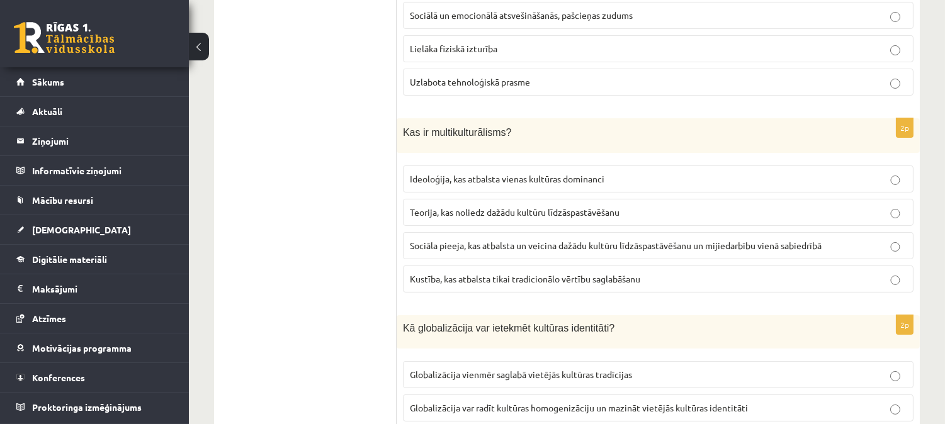
scroll to position [533, 0]
click at [445, 251] on p "Sociāla pieeja, kas atbalsta un veicina dažādu kultūru līdzāspastāvēšanu un mij…" at bounding box center [658, 244] width 497 height 13
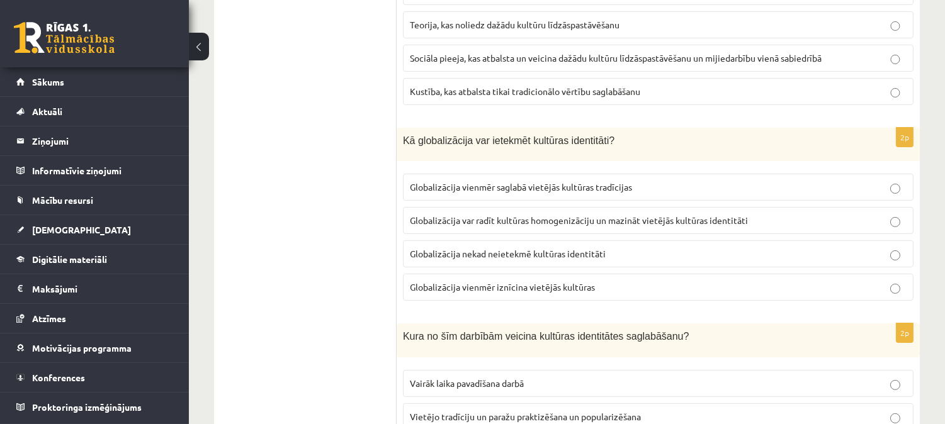
scroll to position [720, 0]
click at [695, 225] on span "Globalizācija var radīt kultūras homogenizāciju un mazināt vietējās kultūras id…" at bounding box center [579, 219] width 338 height 11
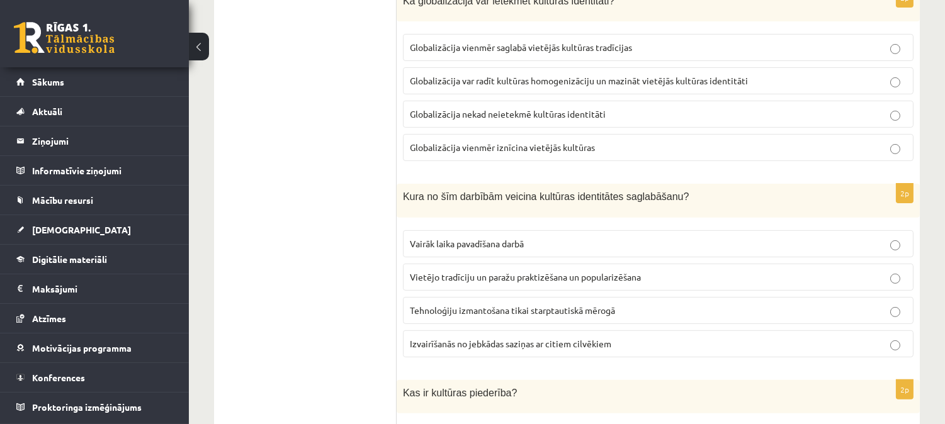
scroll to position [860, 0]
click at [606, 278] on span "Vietējo tradīciju un paražu praktizēšana un popularizēšana" at bounding box center [525, 276] width 231 height 11
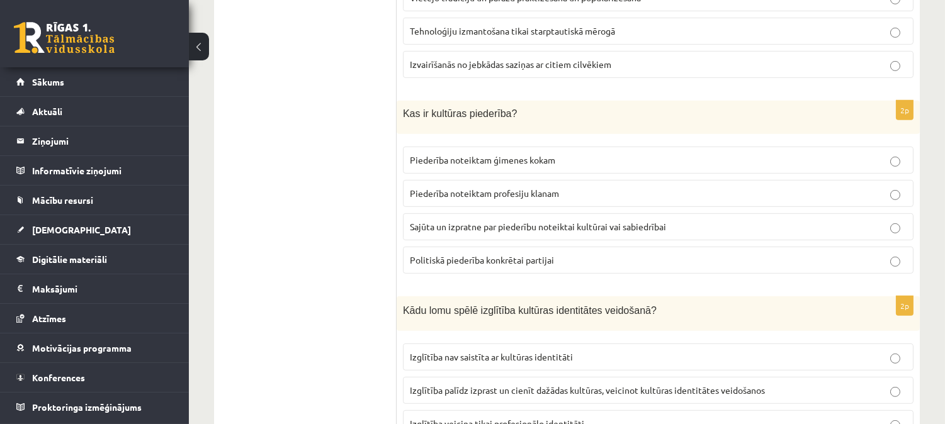
scroll to position [1140, 0]
click at [481, 231] on span "Sajūta un izpratne par piederību noteiktai kultūrai vai sabiedrībai" at bounding box center [538, 225] width 256 height 11
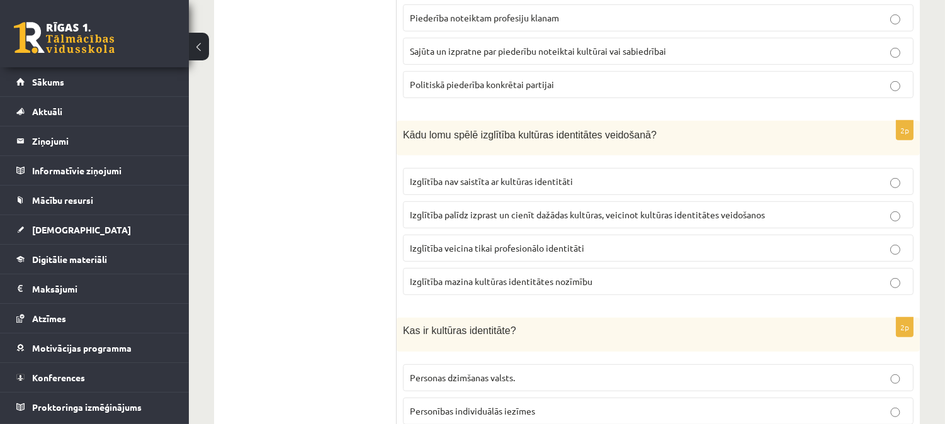
scroll to position [1318, 0]
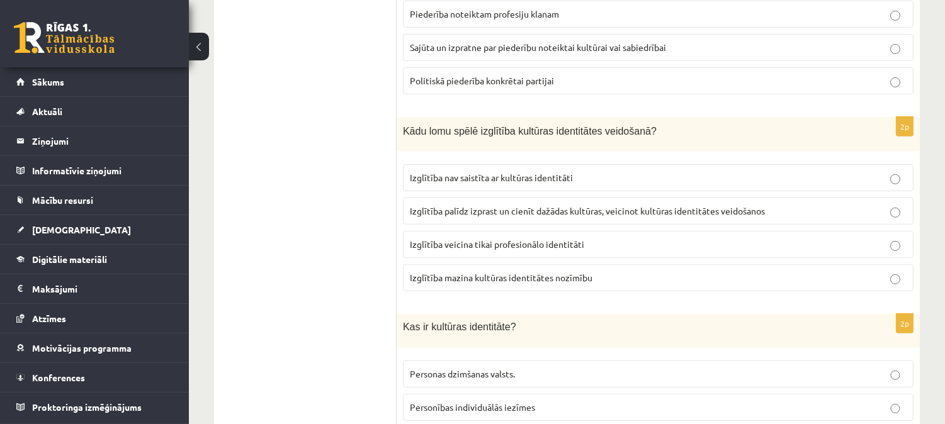
click at [498, 207] on label "Izglītība palīdz izprast un cienīt dažādas kultūras, veicinot kultūras identitā…" at bounding box center [658, 211] width 511 height 27
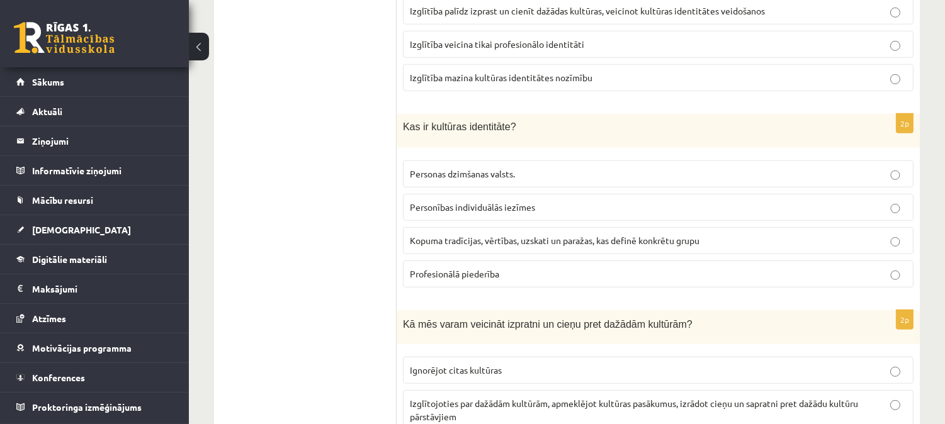
scroll to position [1520, 0]
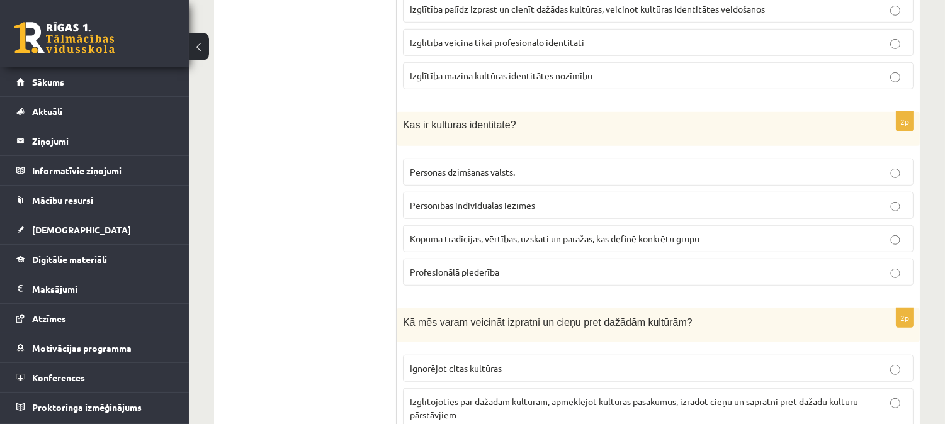
click at [455, 244] on span "Kopuma tradīcijas, vērtības, uzskati un paražas, kas definē konkrētu grupu" at bounding box center [555, 238] width 290 height 11
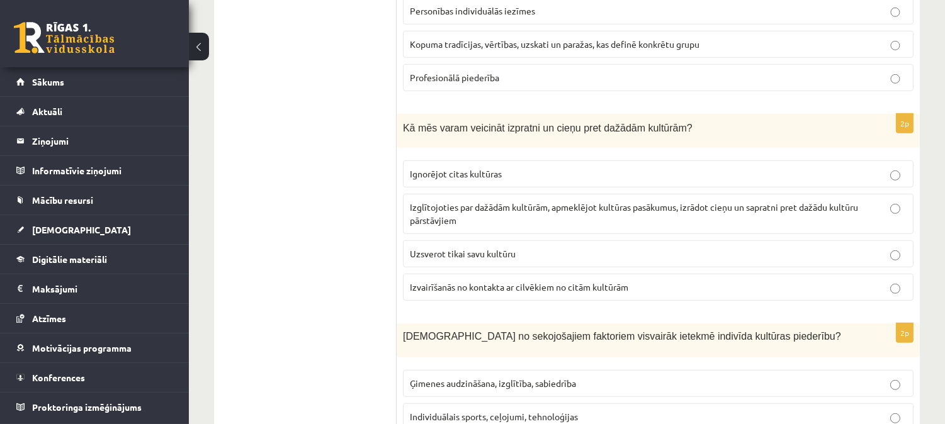
scroll to position [1722, 0]
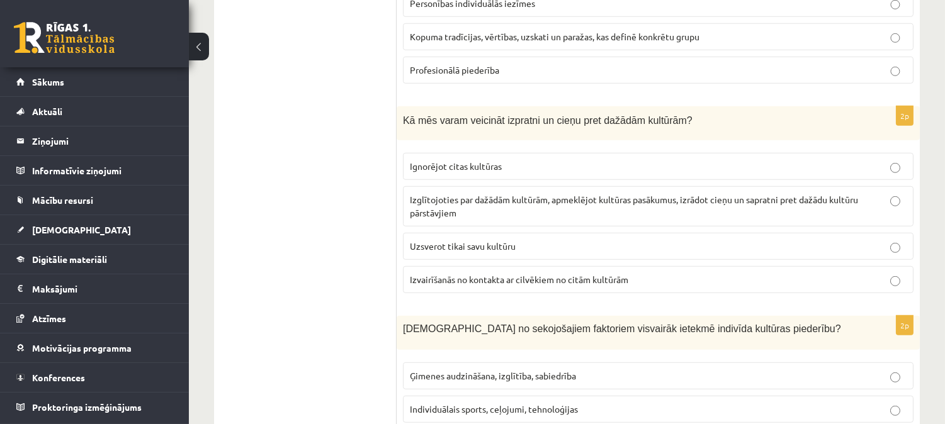
click at [442, 208] on span "Izglītojoties par dažādām kultūrām, apmeklējot kultūras pasākumus, izrādot cieņ…" at bounding box center [634, 206] width 448 height 25
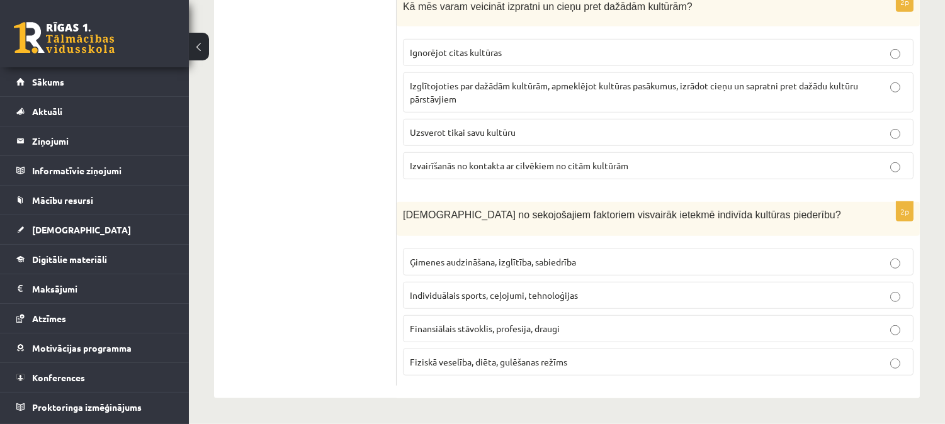
scroll to position [1841, 0]
click at [460, 256] on p "Ģimenes audzināšana, izglītība, sabiedrība" at bounding box center [658, 262] width 497 height 13
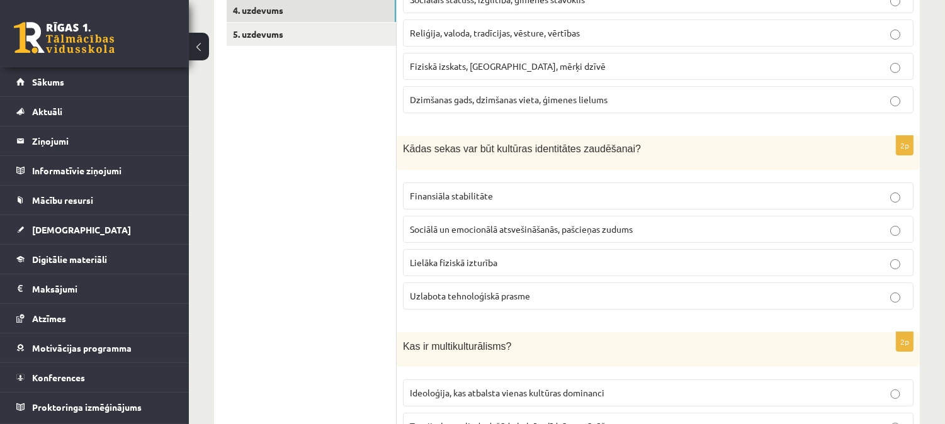
scroll to position [0, 0]
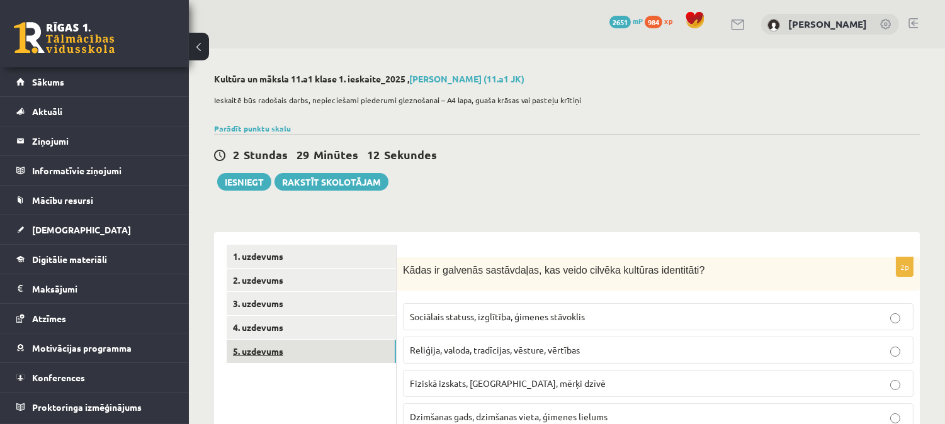
click at [317, 350] on link "5. uzdevums" at bounding box center [311, 351] width 169 height 23
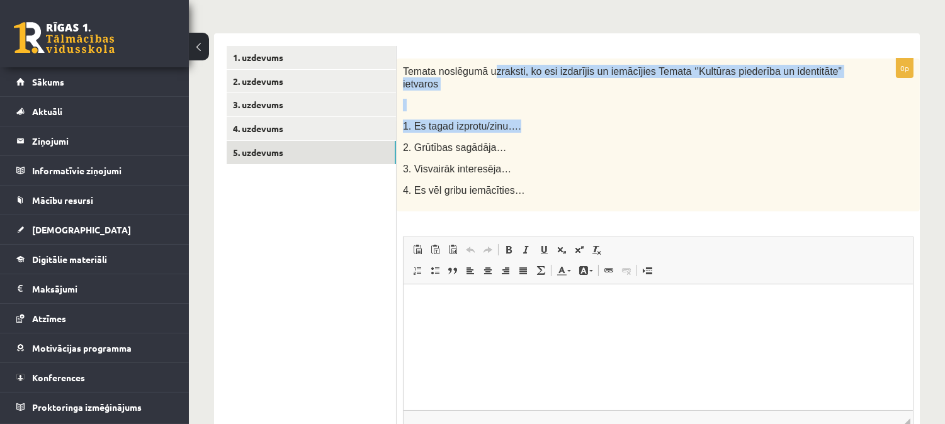
scroll to position [198, 0]
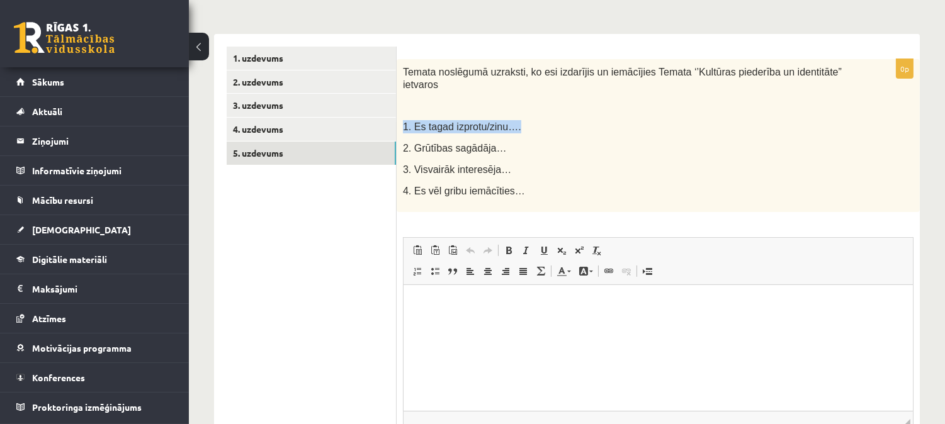
drag, startPoint x: 511, startPoint y: 13, endPoint x: 397, endPoint y: 110, distance: 149.7
click at [397, 110] on div "Temata noslēgumā uzraksti, ko esi izdarījis un iemācījies Temata ‘’Kultūras pie…" at bounding box center [658, 135] width 523 height 153
copy span "1. Es tagad izprotu/zinu…."
click at [485, 323] on html at bounding box center [657, 304] width 509 height 38
paste body "Bagātinātā teksta redaktors, wiswyg-editor-user-answer-47433906175260"
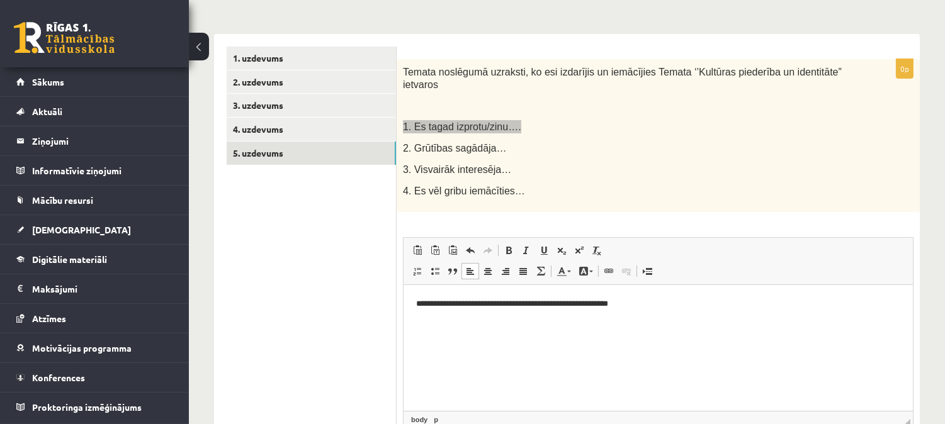
click at [601, 299] on p "**********" at bounding box center [658, 303] width 484 height 13
click at [504, 127] on div "Temata noslēgumā uzraksti, ko esi izdarījis un iemācījies Temata ‘’Kultūras pie…" at bounding box center [658, 135] width 523 height 153
drag, startPoint x: 487, startPoint y: 136, endPoint x: 399, endPoint y: 132, distance: 87.6
click at [399, 132] on div "Temata noslēgumā uzraksti, ko esi izdarījis un iemācījies Temata ‘’Kultūras pie…" at bounding box center [658, 135] width 523 height 153
copy span "2. Grūtības sagādāja"
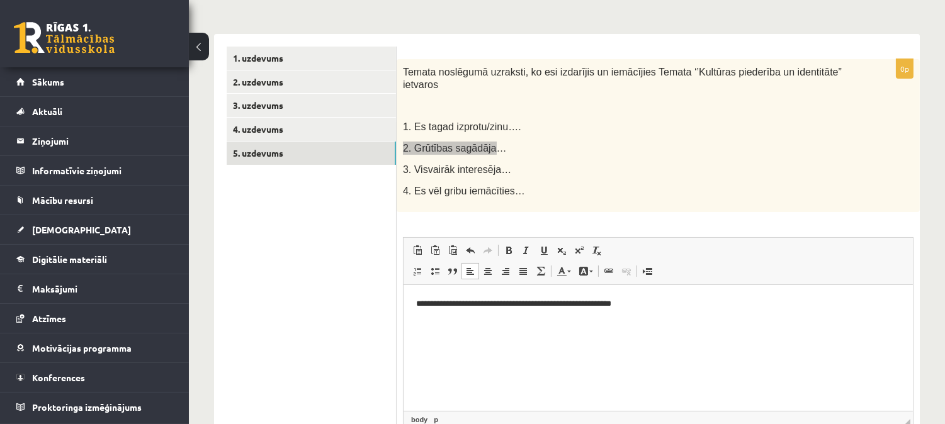
click at [674, 308] on p "**********" at bounding box center [658, 303] width 484 height 13
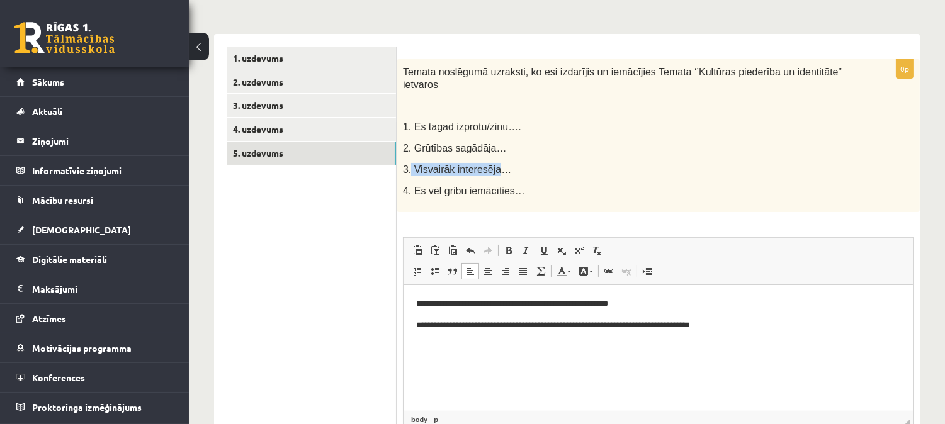
drag, startPoint x: 489, startPoint y: 156, endPoint x: 411, endPoint y: 144, distance: 79.1
click at [411, 144] on div "Temata noslēgumā uzraksti, ko esi izdarījis un iemācījies Temata ‘’Kultūras pie…" at bounding box center [658, 135] width 523 height 153
click at [510, 163] on p "3. Visvairāk interesēja…" at bounding box center [627, 169] width 448 height 13
drag, startPoint x: 490, startPoint y: 159, endPoint x: 399, endPoint y: 160, distance: 90.7
click at [399, 160] on div "Temata noslēgumā uzraksti, ko esi izdarījis un iemācījies Temata ‘’Kultūras pie…" at bounding box center [658, 135] width 523 height 153
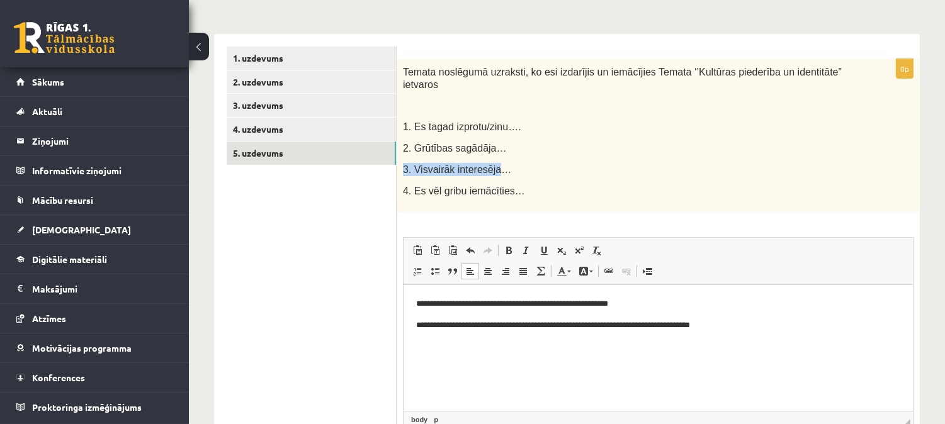
click at [430, 164] on span "3. Visvairāk interesēja…" at bounding box center [457, 169] width 108 height 11
drag, startPoint x: 491, startPoint y: 158, endPoint x: 402, endPoint y: 155, distance: 89.5
click at [402, 155] on div "Temata noslēgumā uzraksti, ko esi izdarījis un iemācījies Temata ‘’Kultūras pie…" at bounding box center [658, 135] width 523 height 153
copy span "3. Visvairāk interesēja"
click at [823, 361] on html "**********" at bounding box center [657, 325] width 509 height 81
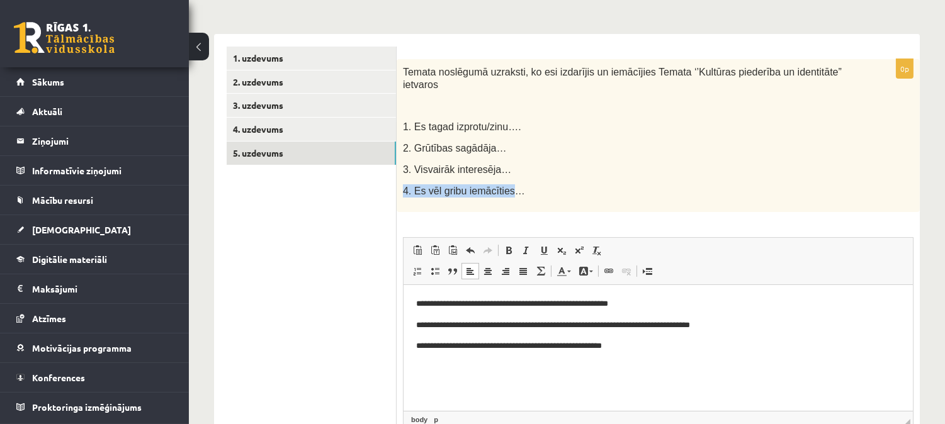
drag, startPoint x: 501, startPoint y: 174, endPoint x: 404, endPoint y: 169, distance: 97.1
click at [404, 169] on div "Temata noslēgumā uzraksti, ko esi izdarījis un iemācījies Temata ‘’Kultūras pie…" at bounding box center [658, 135] width 523 height 153
copy span "4. Es vēl gribu iemācīties"
click at [647, 356] on html "**********" at bounding box center [657, 325] width 509 height 81
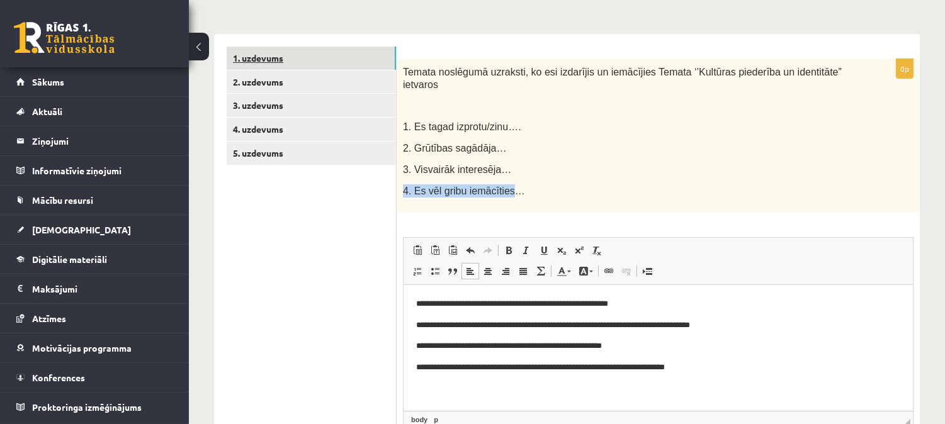
click at [299, 54] on link "1. uzdevums" at bounding box center [311, 58] width 169 height 23
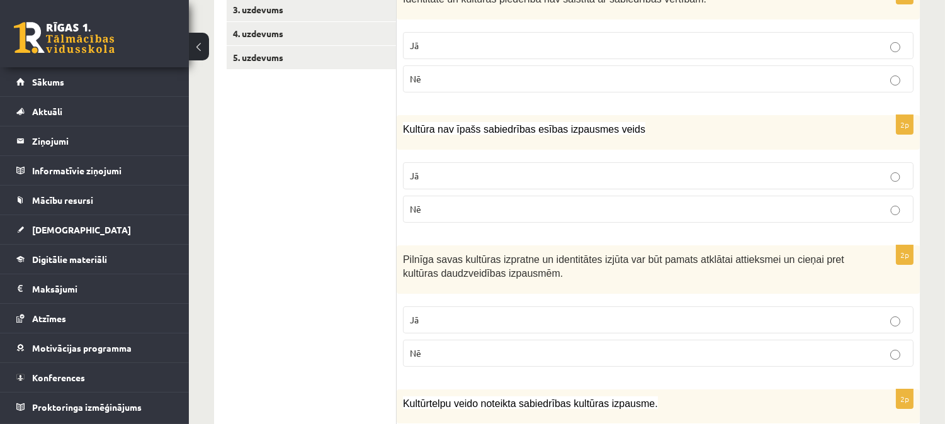
scroll to position [299, 0]
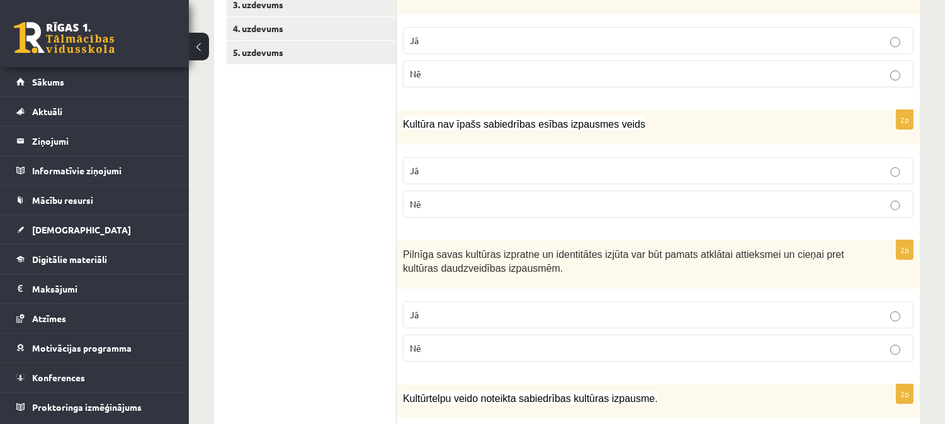
click at [525, 207] on p "Nē" at bounding box center [658, 204] width 497 height 13
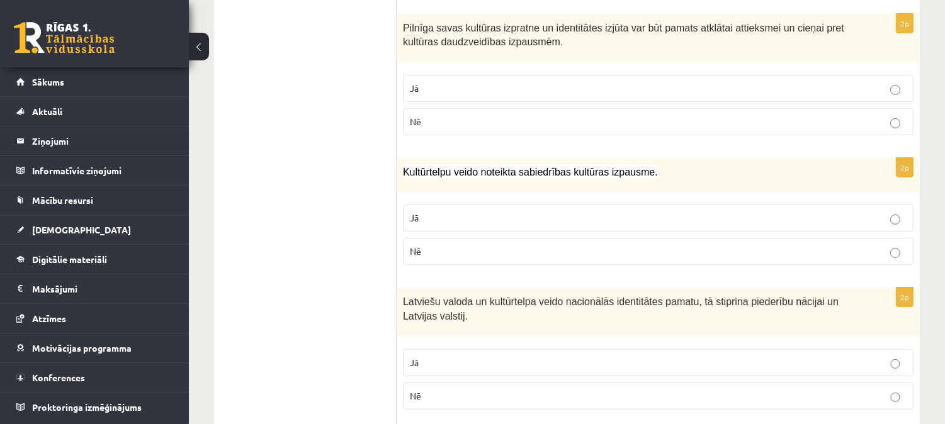
scroll to position [533, 0]
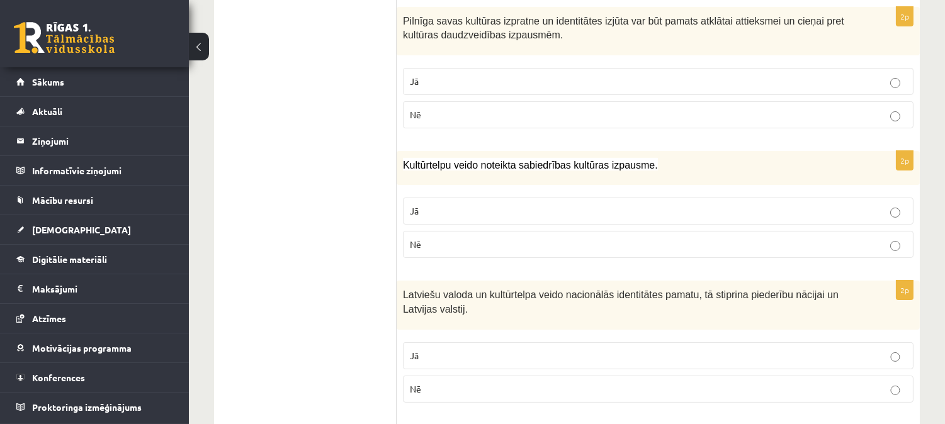
click at [525, 208] on p "Jā" at bounding box center [658, 211] width 497 height 13
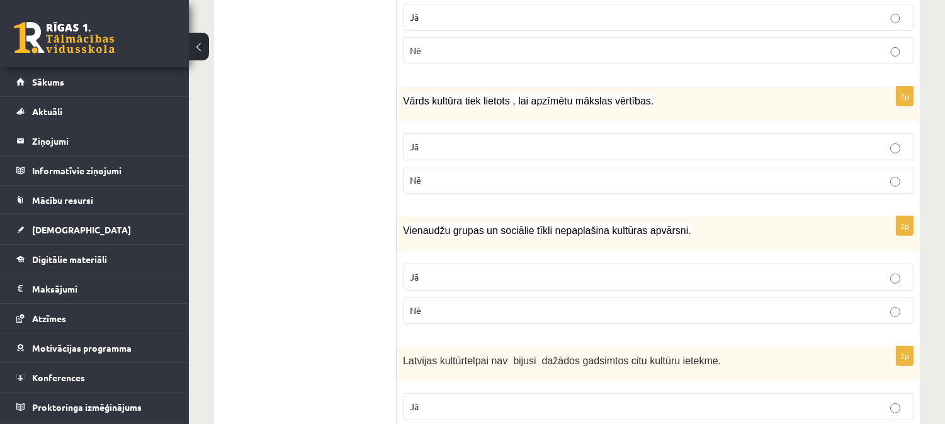
scroll to position [875, 0]
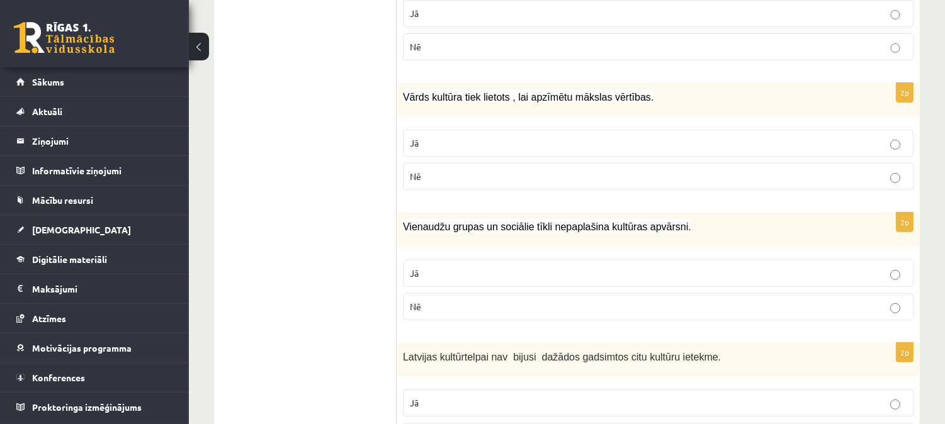
click at [536, 140] on p "Jā" at bounding box center [658, 143] width 497 height 13
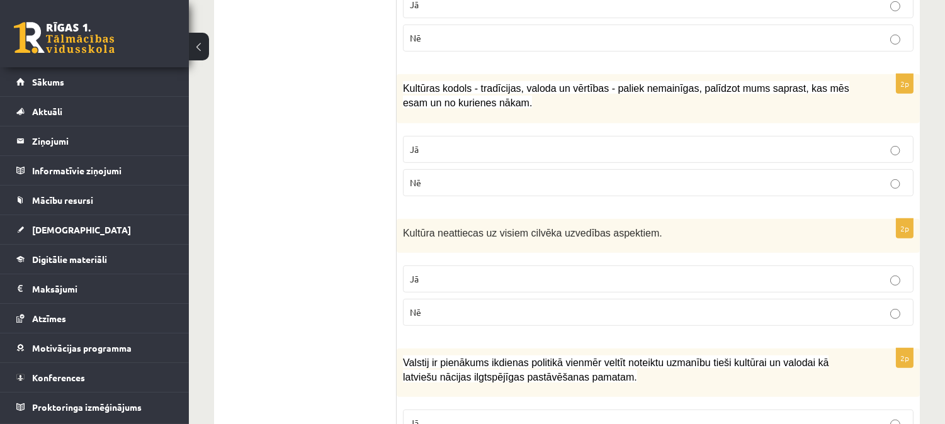
scroll to position [1279, 0]
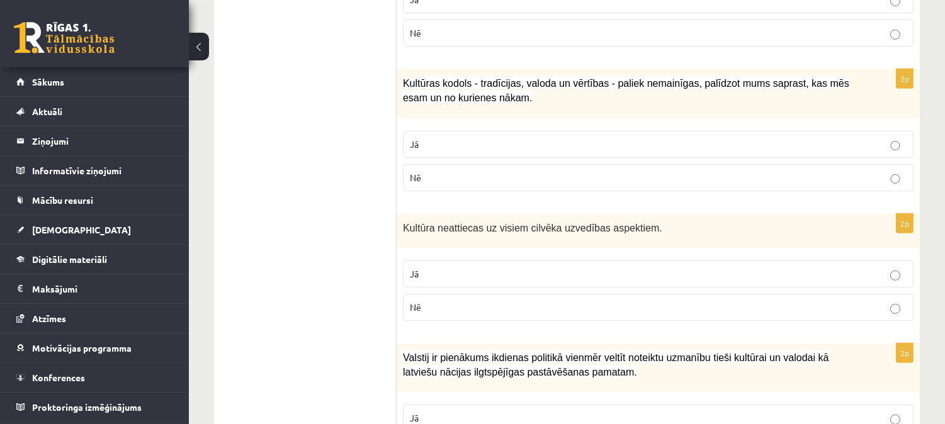
click at [632, 135] on label "Jā" at bounding box center [658, 144] width 511 height 27
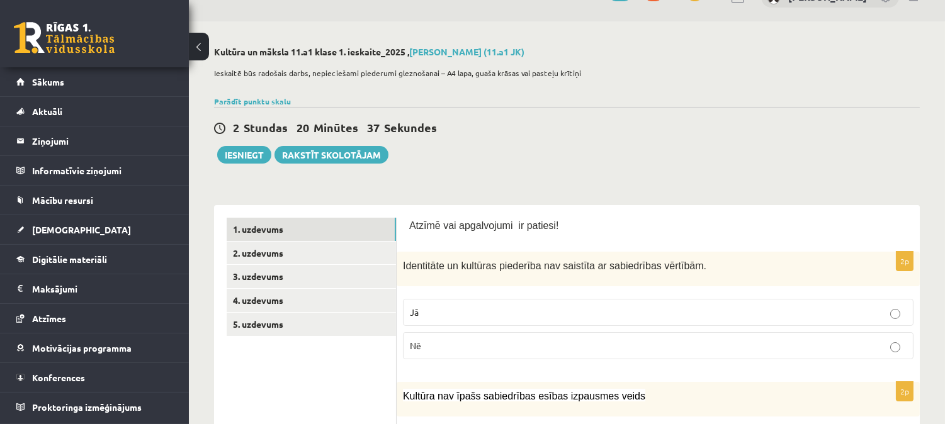
scroll to position [0, 0]
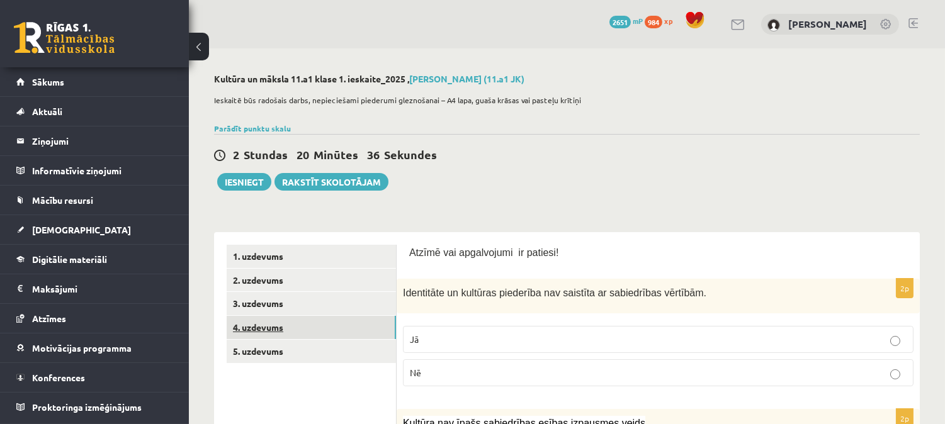
click at [366, 329] on link "4. uzdevums" at bounding box center [311, 327] width 169 height 23
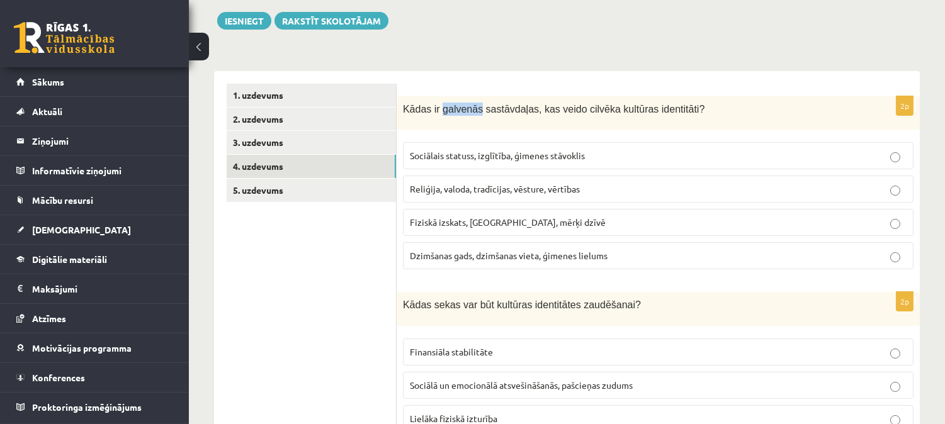
scroll to position [162, 0]
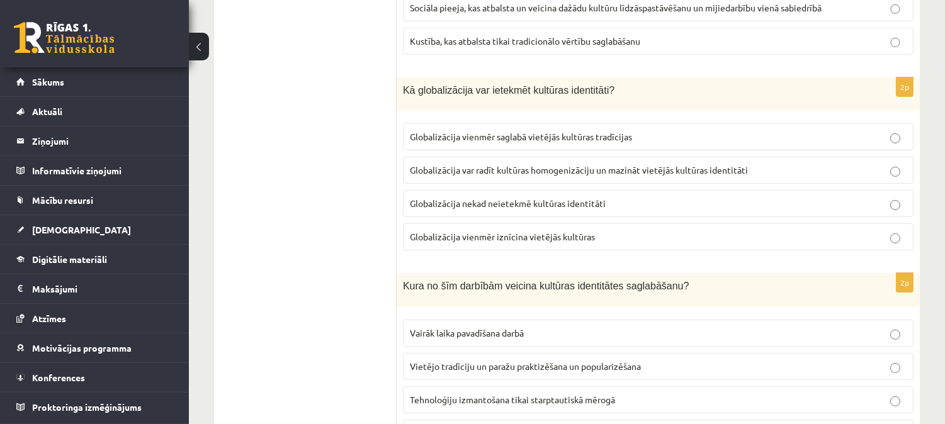
scroll to position [0, 0]
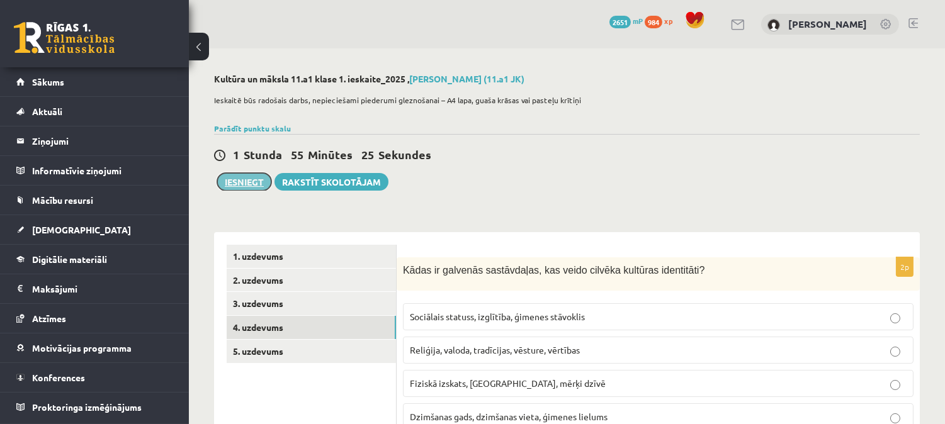
click at [252, 185] on button "Iesniegt" at bounding box center [244, 182] width 54 height 18
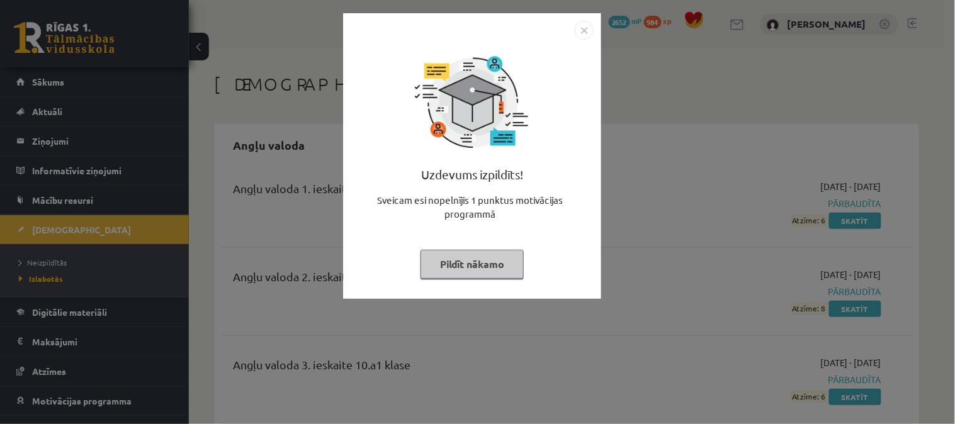
click at [470, 263] on button "Pildīt nākamo" at bounding box center [472, 264] width 103 height 29
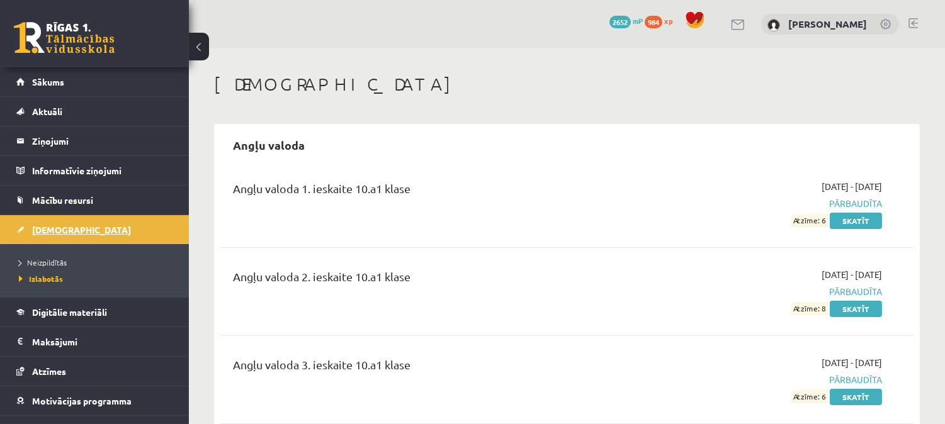
click at [108, 239] on link "[DEMOGRAPHIC_DATA]" at bounding box center [94, 229] width 157 height 29
